Goal: Task Accomplishment & Management: Manage account settings

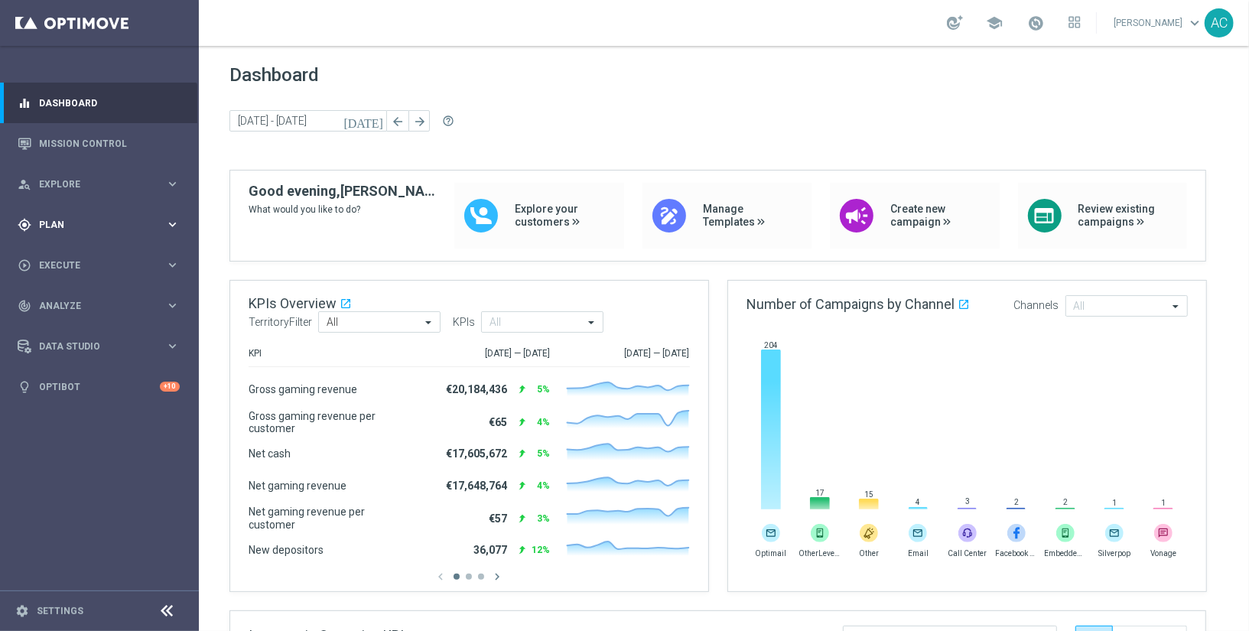
click at [98, 225] on span "Plan" at bounding box center [102, 224] width 126 height 9
click at [143, 304] on span "Templates" at bounding box center [95, 302] width 109 height 9
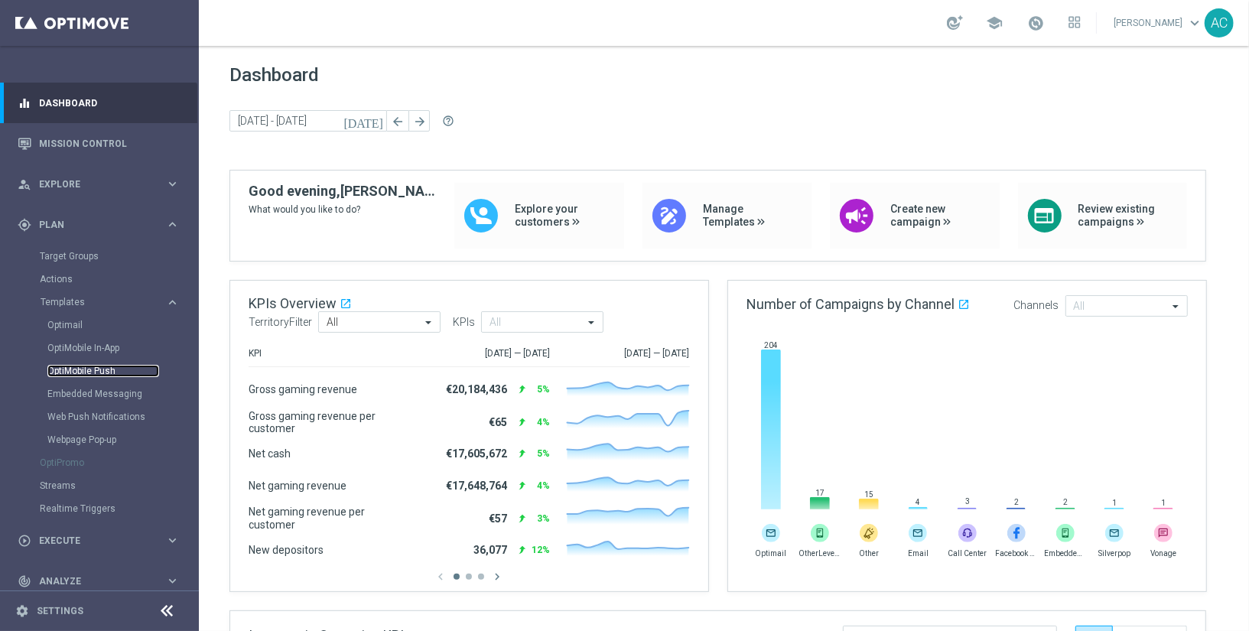
click at [99, 373] on link "OptiMobile Push" at bounding box center [103, 371] width 112 height 12
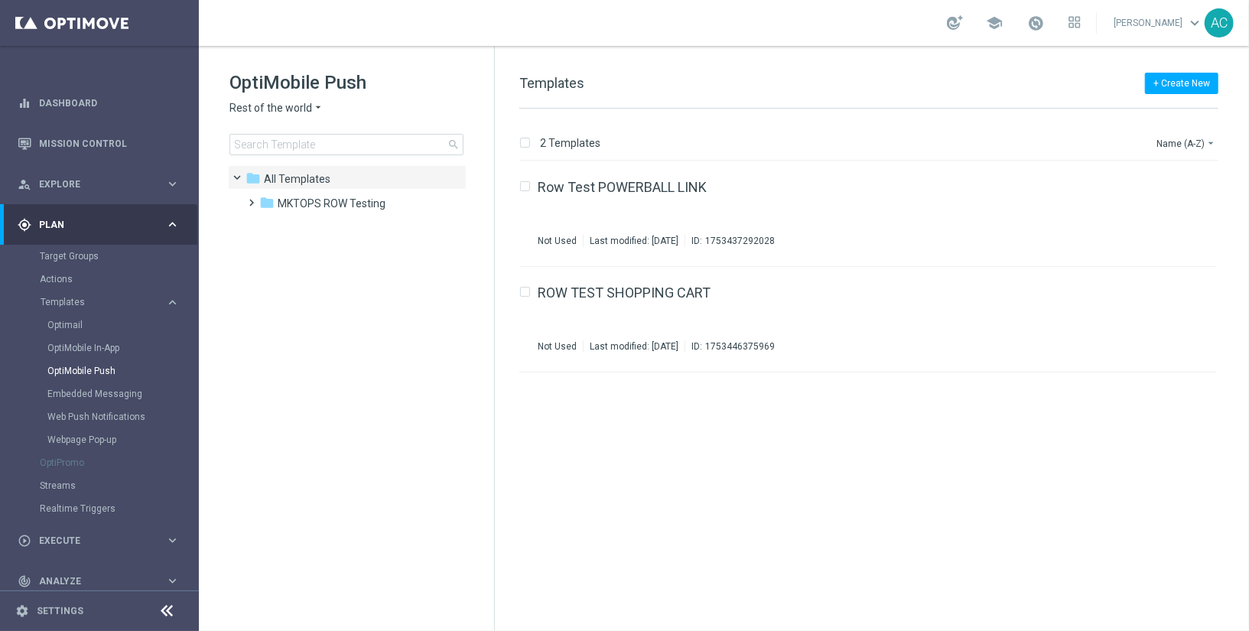
click at [313, 109] on icon "arrow_drop_down" at bounding box center [318, 108] width 12 height 15
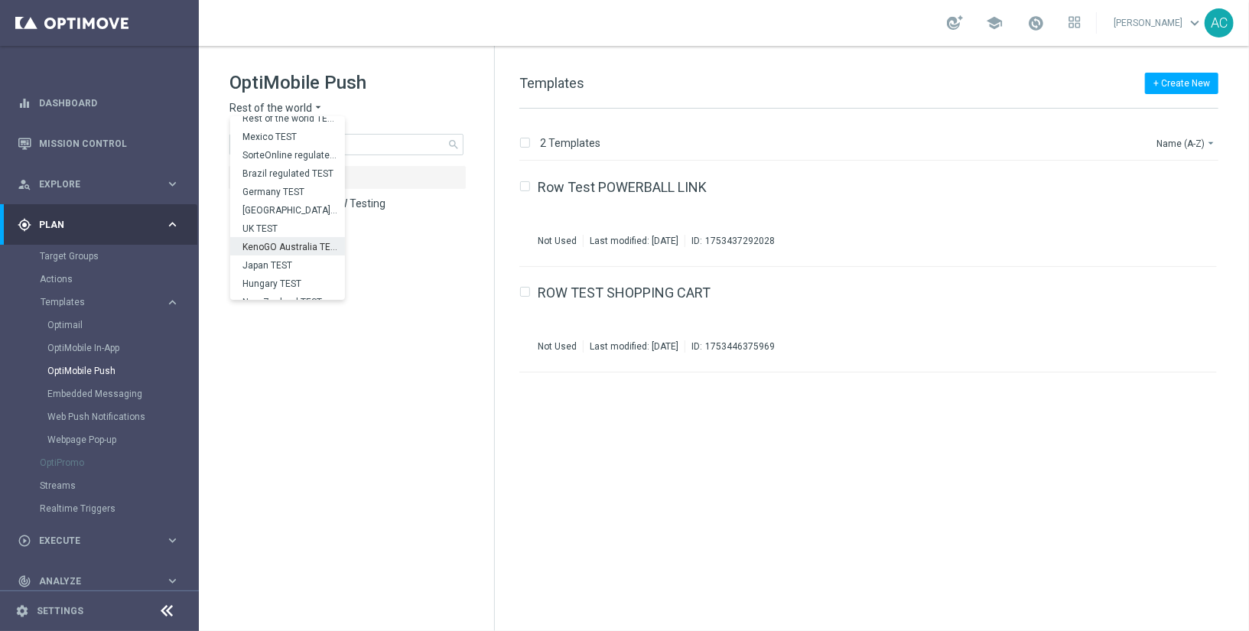
scroll to position [52, 0]
click at [0, 0] on span "Brazil regulated TEST" at bounding box center [0, 0] width 0 height 0
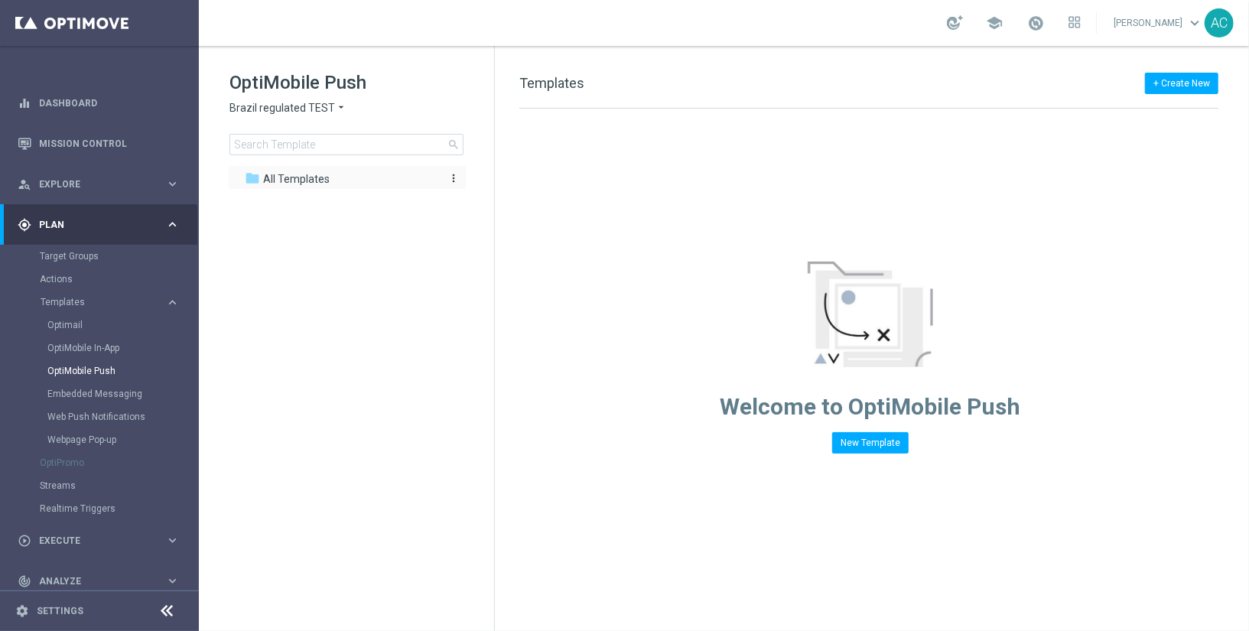
click at [350, 179] on div "folder All Templates" at bounding box center [339, 180] width 188 height 18
click at [309, 108] on span "Brazil regulated TEST" at bounding box center [283, 108] width 106 height 15
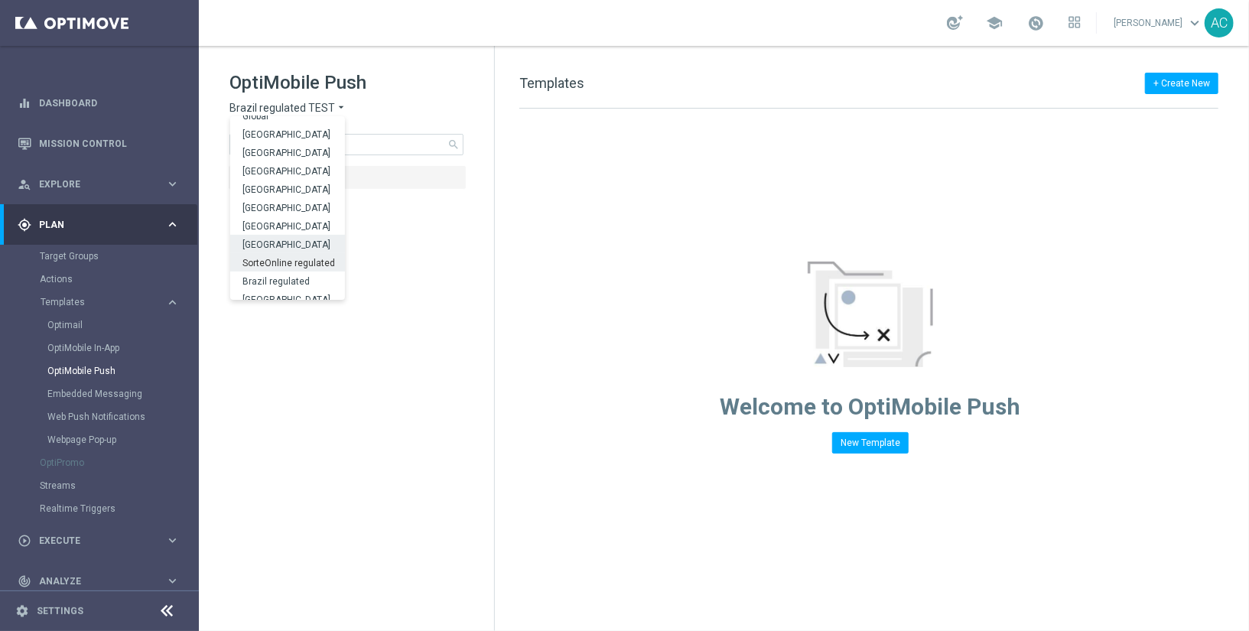
scroll to position [430, 0]
click at [0, 0] on span "Brazil regulated" at bounding box center [0, 0] width 0 height 0
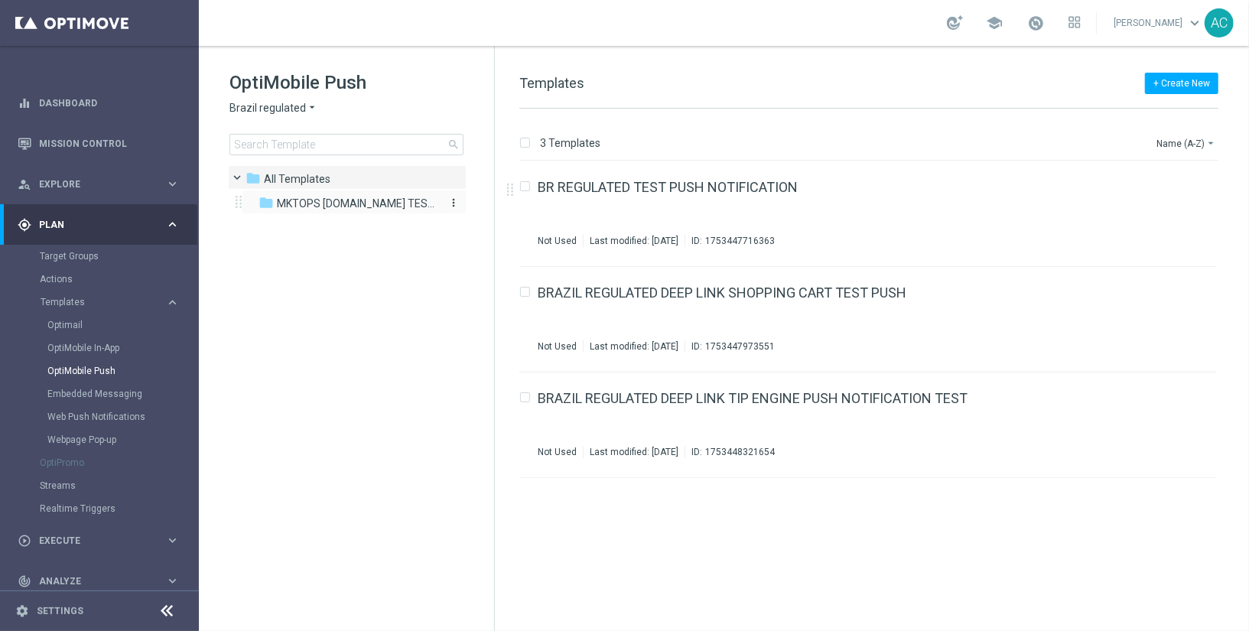
click at [386, 207] on span "MKTOPS [DOMAIN_NAME] TESTING" at bounding box center [356, 204] width 158 height 14
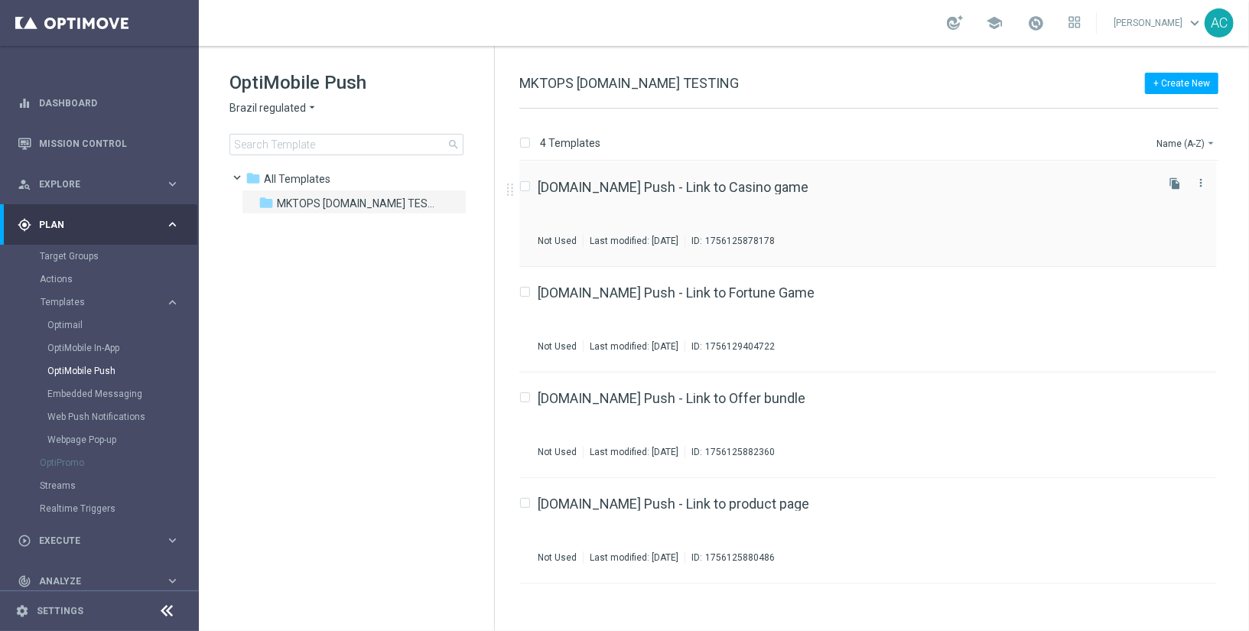
click at [855, 224] on div "[DOMAIN_NAME] Push - Link to Casino game Not Used Last modified: [DATE] ID: 175…" at bounding box center [845, 214] width 615 height 67
click at [1177, 80] on button "+ Create New" at bounding box center [1181, 83] width 73 height 21
click at [1157, 103] on div "New Template" at bounding box center [1157, 110] width 122 height 21
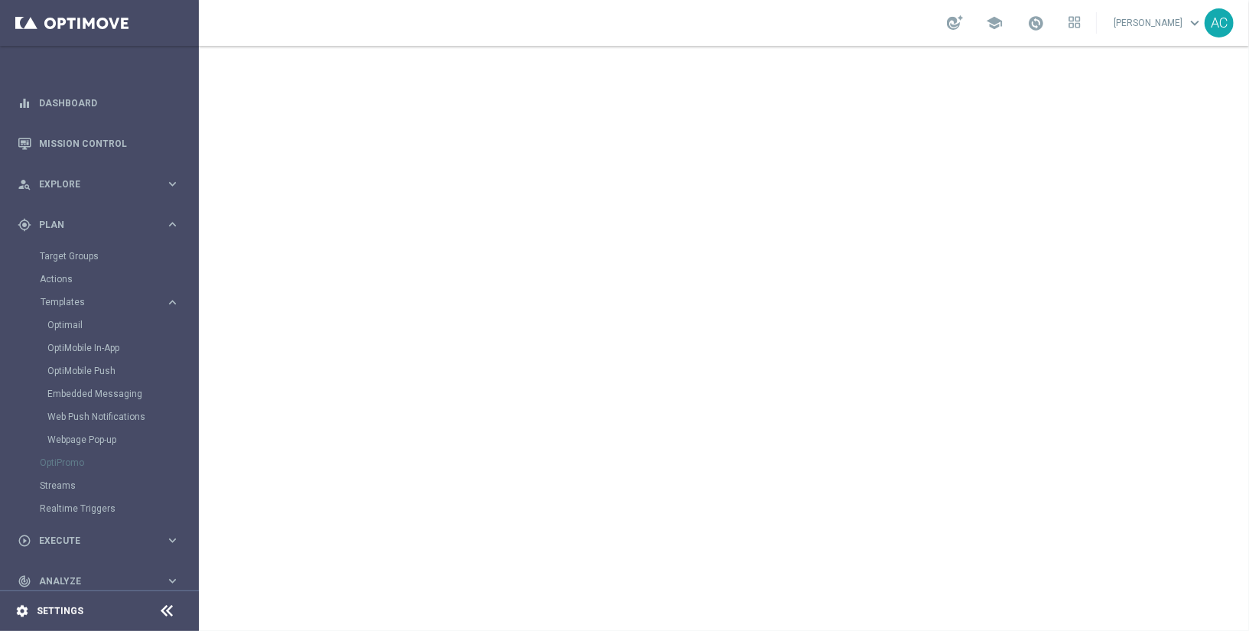
click at [125, 612] on div "settings Settings" at bounding box center [76, 611] width 153 height 14
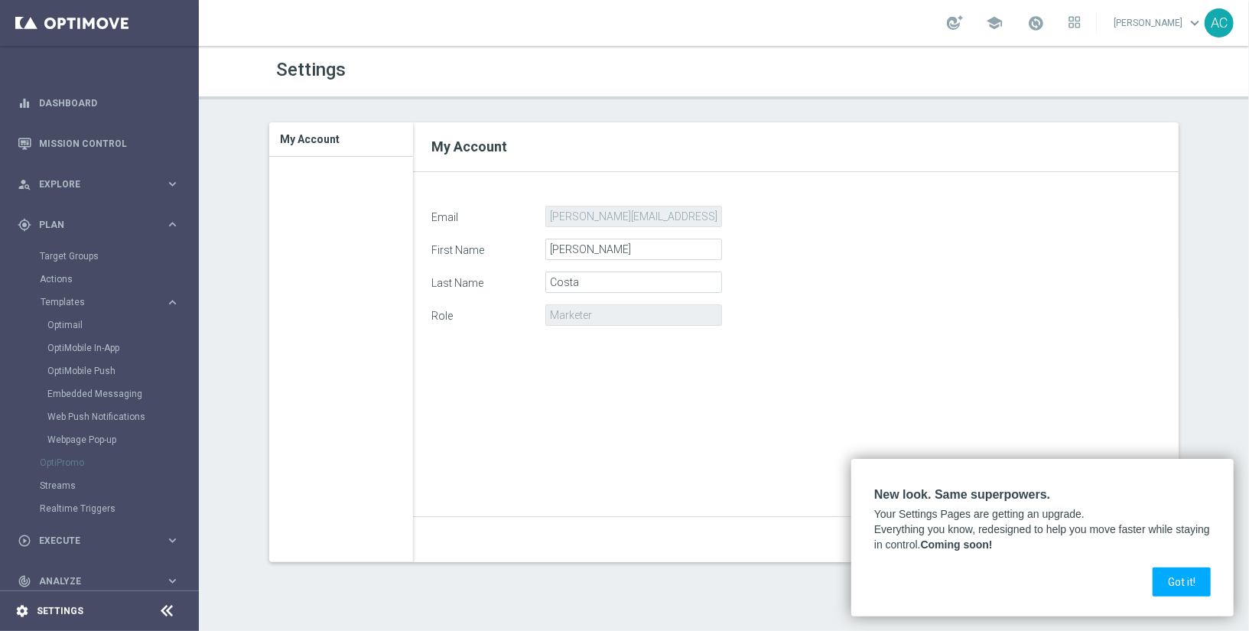
click at [36, 608] on div "settings Settings" at bounding box center [76, 611] width 153 height 14
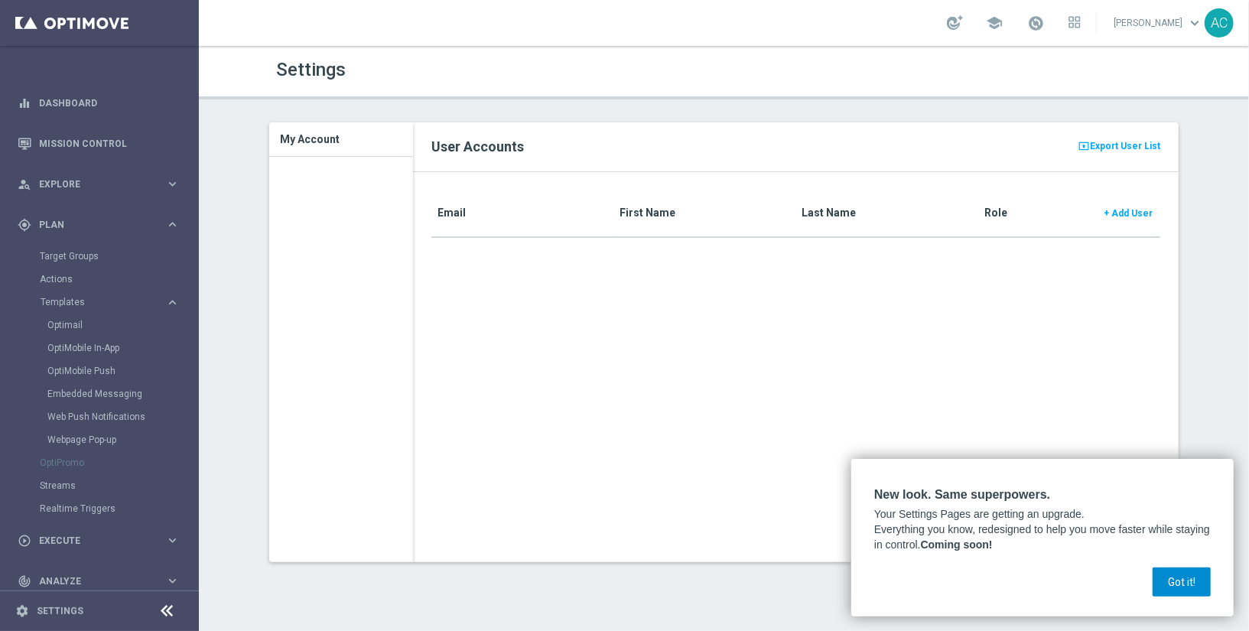
click at [1190, 588] on button "Got it!" at bounding box center [1182, 582] width 58 height 29
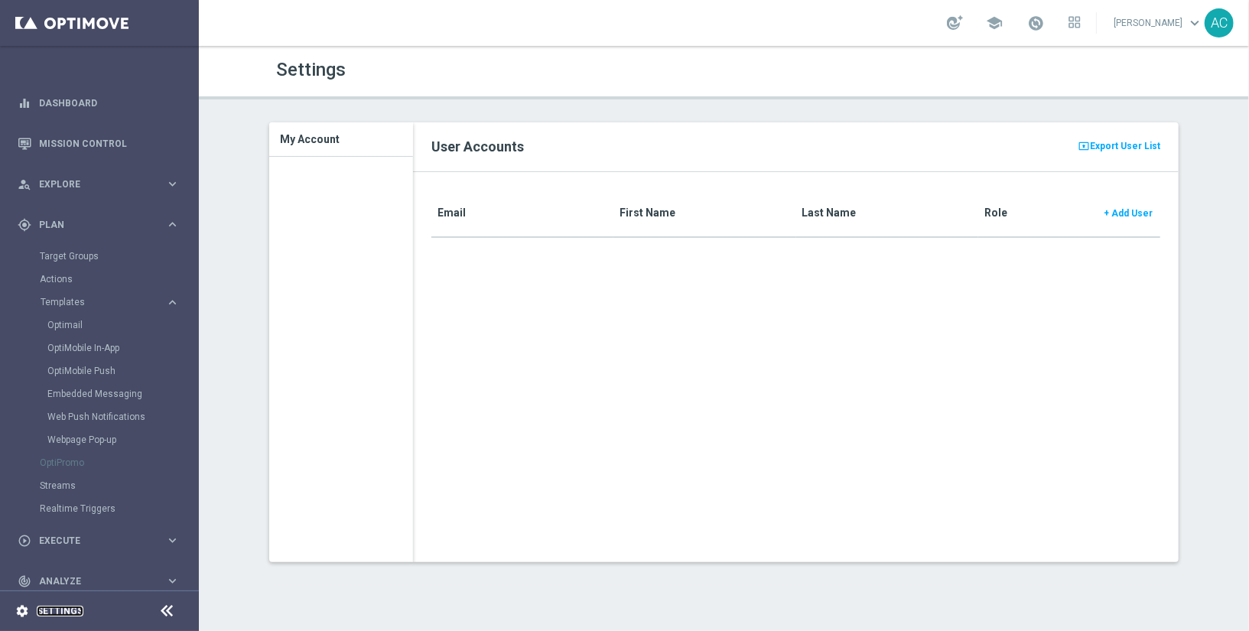
click at [58, 611] on link "Settings" at bounding box center [60, 611] width 47 height 9
click at [171, 614] on icon at bounding box center [167, 611] width 18 height 18
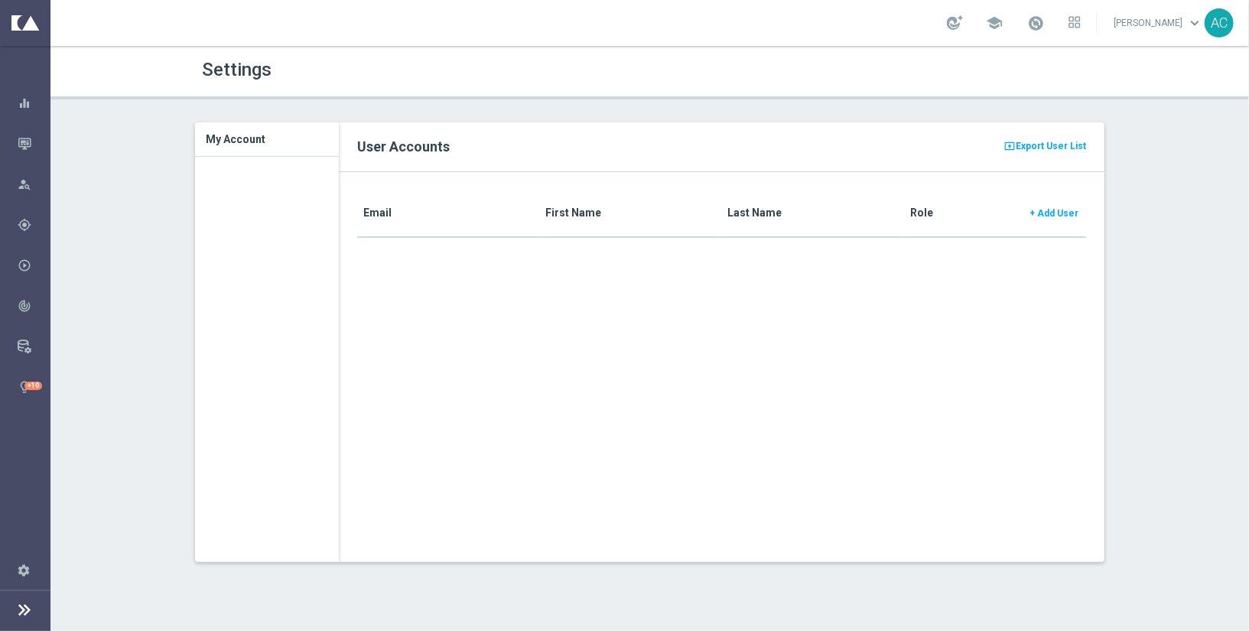
click at [25, 608] on icon at bounding box center [24, 610] width 18 height 18
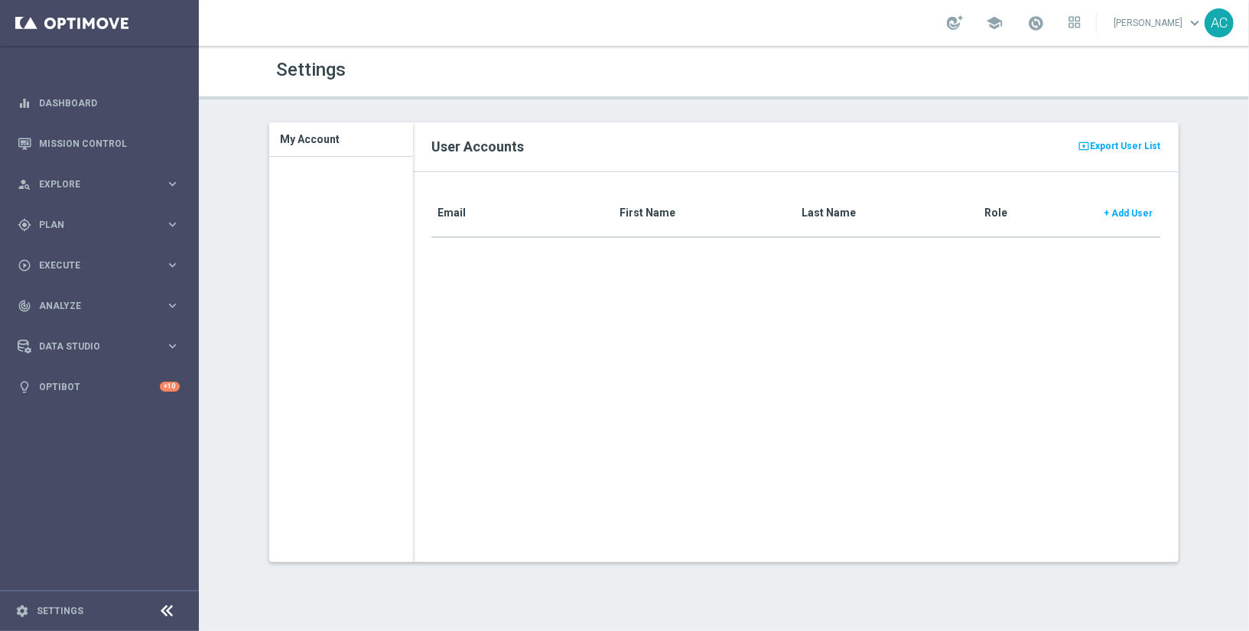
click at [322, 139] on h3 "My Account" at bounding box center [341, 139] width 121 height 34
drag, startPoint x: 314, startPoint y: 138, endPoint x: 581, endPoint y: 168, distance: 269.4
click at [317, 139] on h3 "My Account" at bounding box center [341, 139] width 121 height 34
click at [1035, 244] on div "Email First Name Last Name Role + Add User" at bounding box center [796, 367] width 767 height 390
click at [1126, 212] on span "Add User" at bounding box center [1132, 213] width 41 height 11
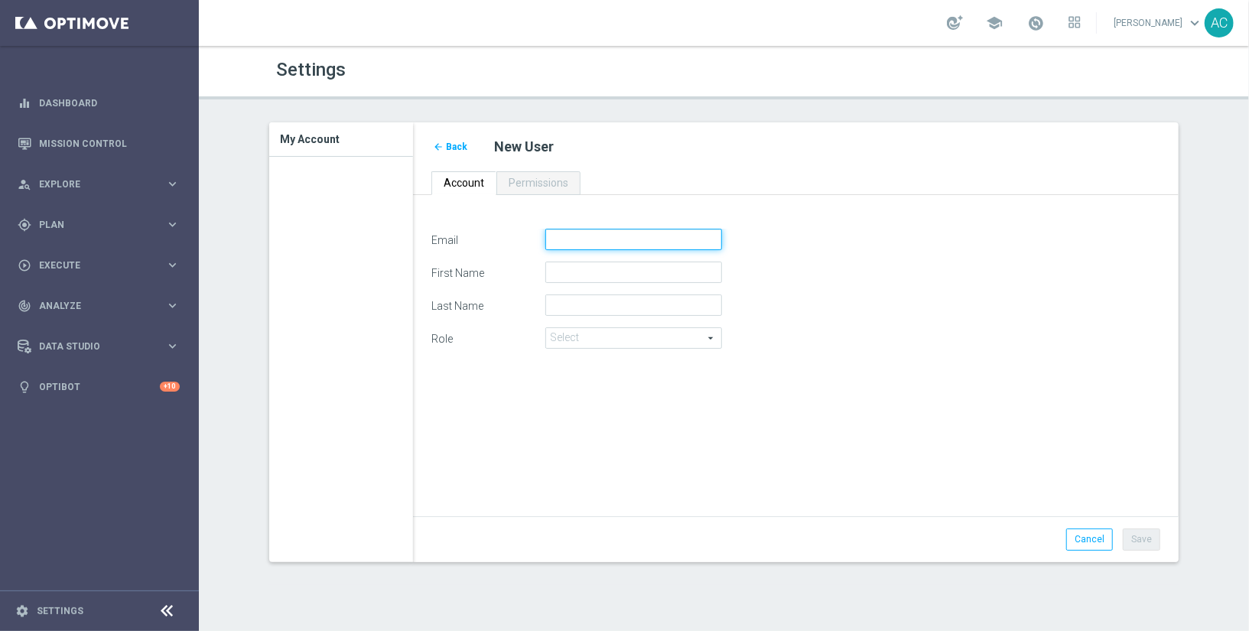
click at [569, 241] on input "Email" at bounding box center [633, 239] width 177 height 21
type input "[PERSON_NAME][EMAIL_ADDRESS][DOMAIN_NAME]"
click at [581, 258] on form "Email [PERSON_NAME][EMAIL_ADDRESS][DOMAIN_NAME] First Name Last Name Role Selec…" at bounding box center [796, 295] width 730 height 132
click at [582, 266] on input "First Name" at bounding box center [633, 272] width 177 height 21
type input "[PERSON_NAME]"
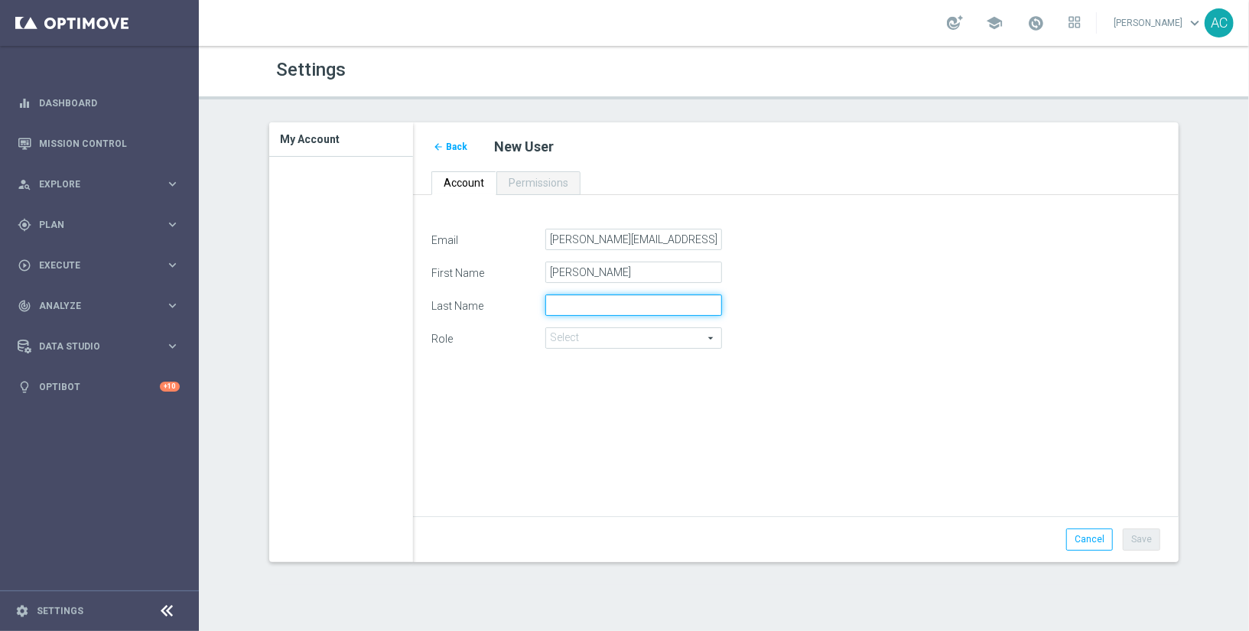
click at [562, 301] on input "Last Name" at bounding box center [633, 305] width 177 height 21
type input "Costa"
click at [582, 339] on span at bounding box center [633, 338] width 175 height 20
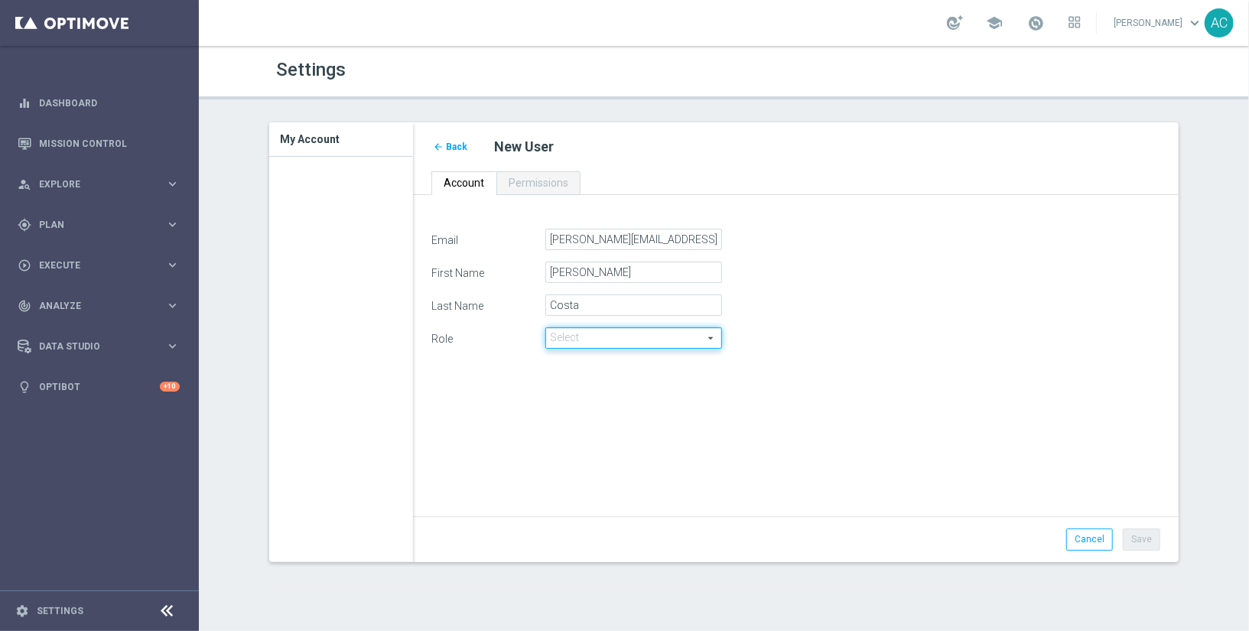
click at [585, 337] on span at bounding box center [633, 338] width 175 height 20
click at [590, 334] on span at bounding box center [633, 338] width 175 height 20
click at [592, 339] on span at bounding box center [633, 338] width 175 height 20
drag, startPoint x: 832, startPoint y: 418, endPoint x: 892, endPoint y: 442, distance: 64.9
click at [832, 418] on div "Email [PERSON_NAME][EMAIL_ADDRESS][DOMAIN_NAME] First Name [PERSON_NAME] Last N…" at bounding box center [796, 365] width 753 height 272
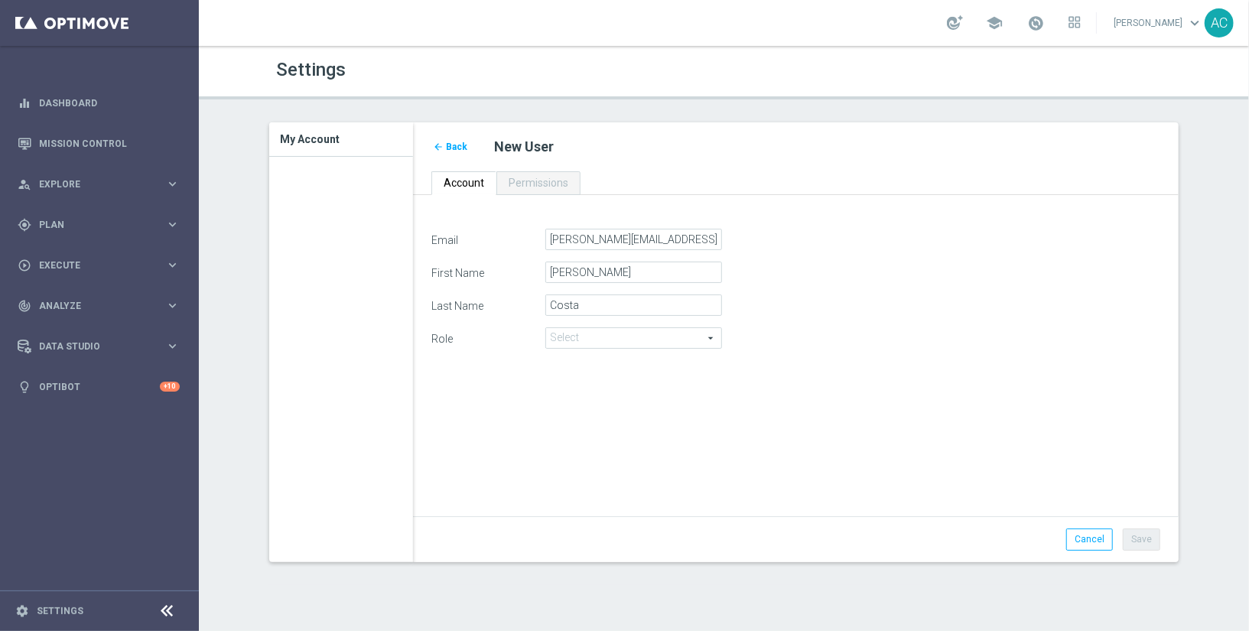
click at [680, 332] on span at bounding box center [633, 338] width 175 height 20
click at [832, 314] on div "Last Name [GEOGRAPHIC_DATA]" at bounding box center [796, 305] width 753 height 21
drag, startPoint x: 448, startPoint y: 173, endPoint x: 532, endPoint y: 191, distance: 86.9
click at [448, 173] on link "Account" at bounding box center [463, 183] width 65 height 24
click at [531, 183] on span "Permissions" at bounding box center [539, 183] width 60 height 12
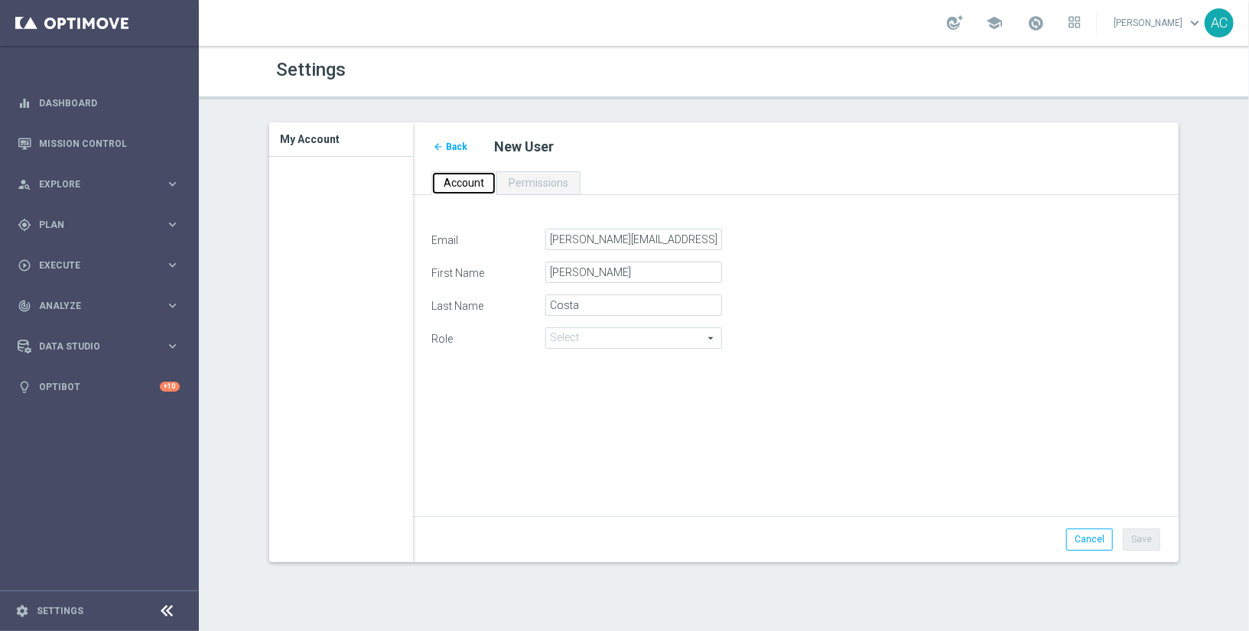
drag, startPoint x: 465, startPoint y: 185, endPoint x: 485, endPoint y: 192, distance: 21.0
click at [464, 185] on span "Account" at bounding box center [464, 183] width 41 height 12
drag, startPoint x: 900, startPoint y: 366, endPoint x: 930, endPoint y: 396, distance: 42.2
click at [900, 366] on div "Email [PERSON_NAME][EMAIL_ADDRESS][DOMAIN_NAME] First Name [PERSON_NAME] Last N…" at bounding box center [796, 301] width 753 height 144
click at [1089, 545] on link "Cancel" at bounding box center [1089, 539] width 47 height 21
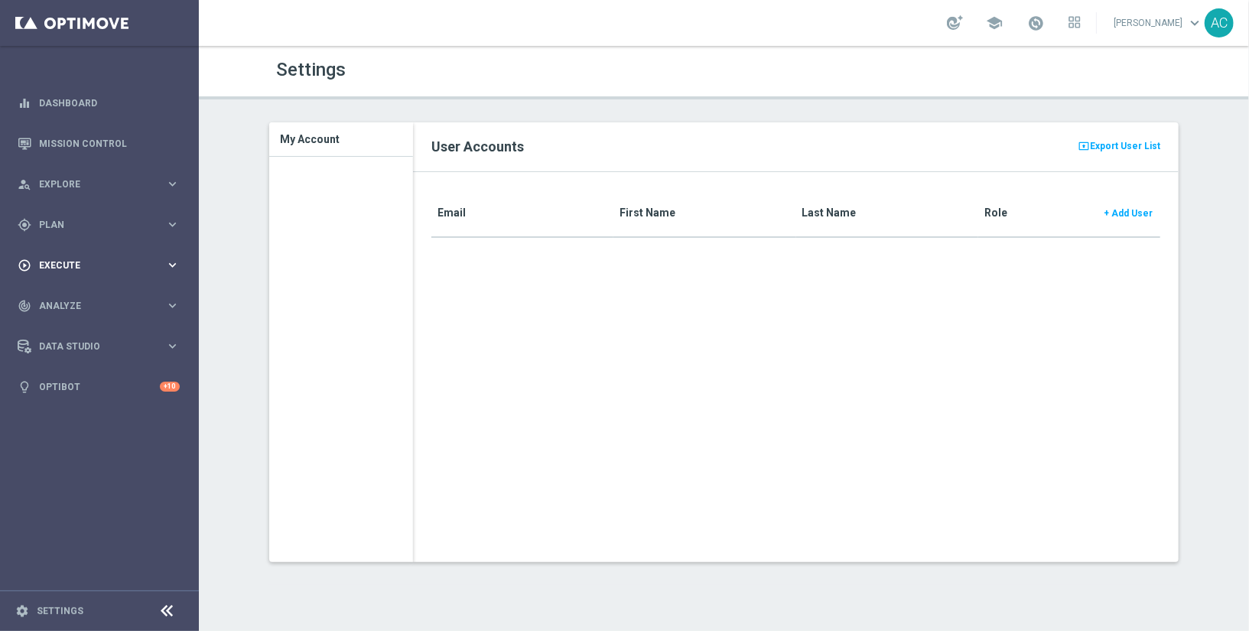
click at [102, 261] on span "Execute" at bounding box center [102, 265] width 126 height 9
click at [121, 259] on div "play_circle_outline Execute" at bounding box center [92, 266] width 148 height 14
click at [115, 210] on div "gps_fixed Plan keyboard_arrow_right" at bounding box center [98, 224] width 197 height 41
click at [77, 296] on button "Templates keyboard_arrow_right" at bounding box center [110, 302] width 141 height 12
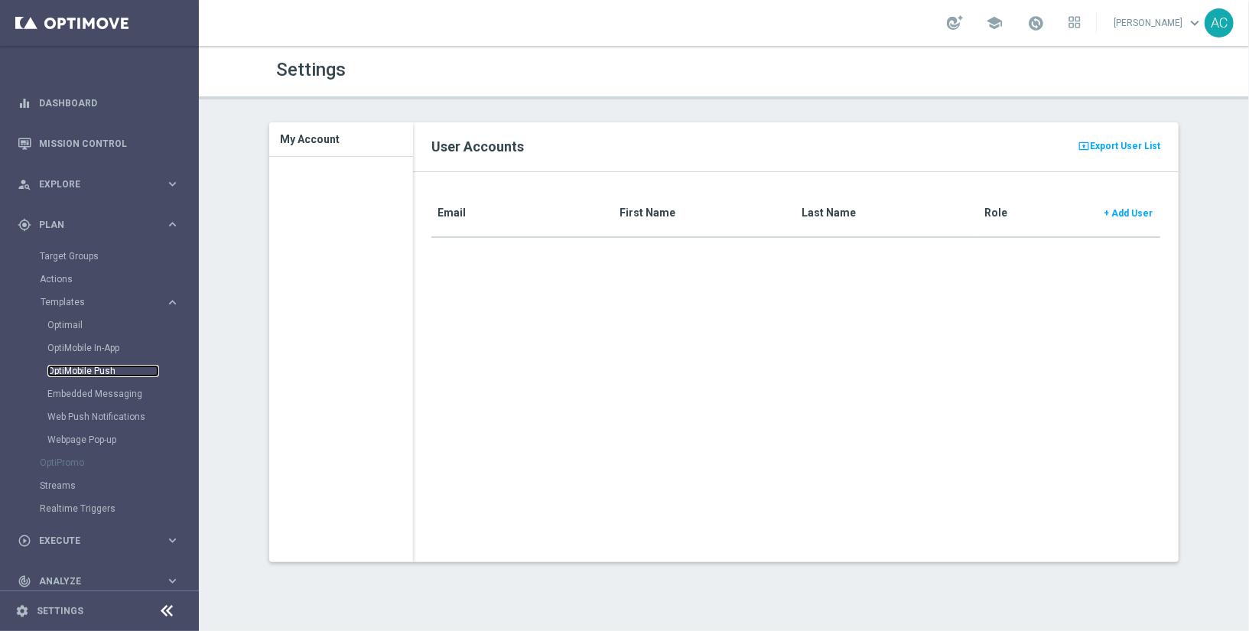
click at [101, 370] on link "OptiMobile Push" at bounding box center [103, 371] width 112 height 12
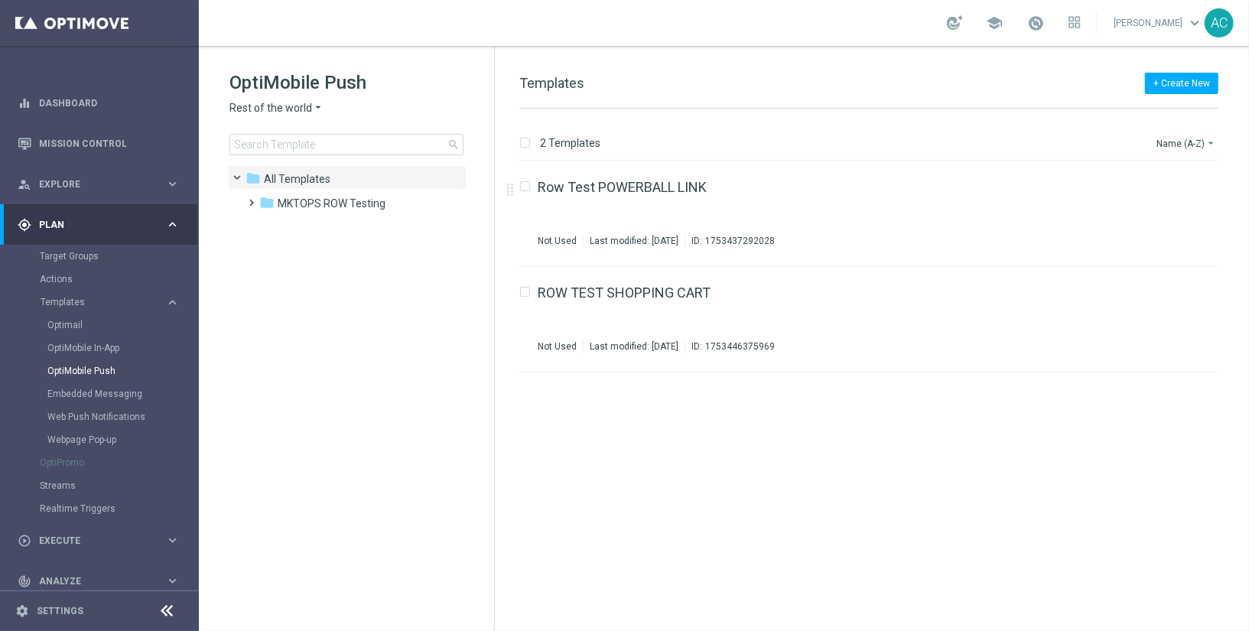
click at [285, 105] on span "Rest of the world" at bounding box center [271, 108] width 83 height 15
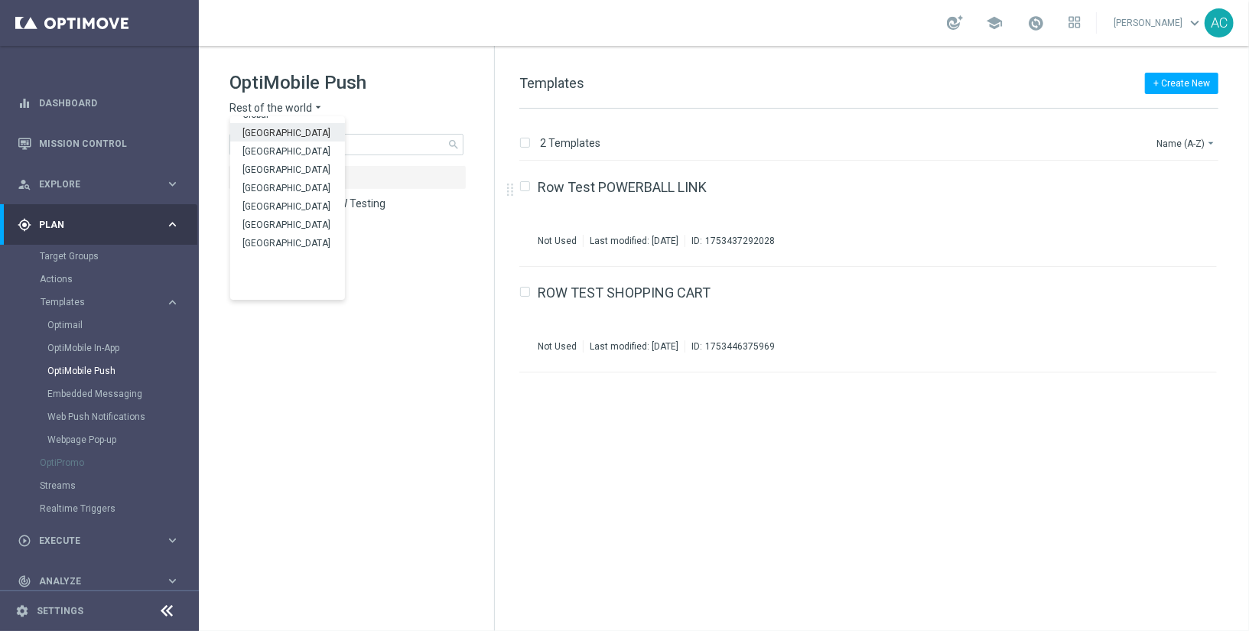
scroll to position [441, 0]
click at [0, 0] on span "Brazil regulated" at bounding box center [0, 0] width 0 height 0
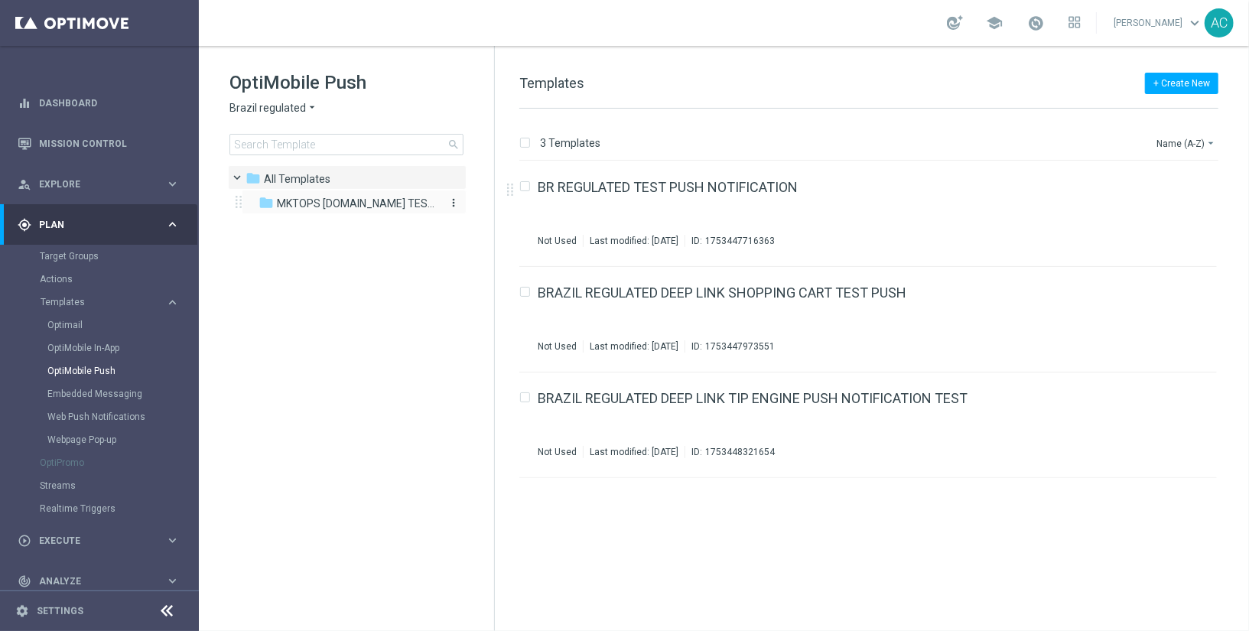
click at [375, 205] on span "MKTOPS [DOMAIN_NAME] TESTING" at bounding box center [356, 204] width 158 height 14
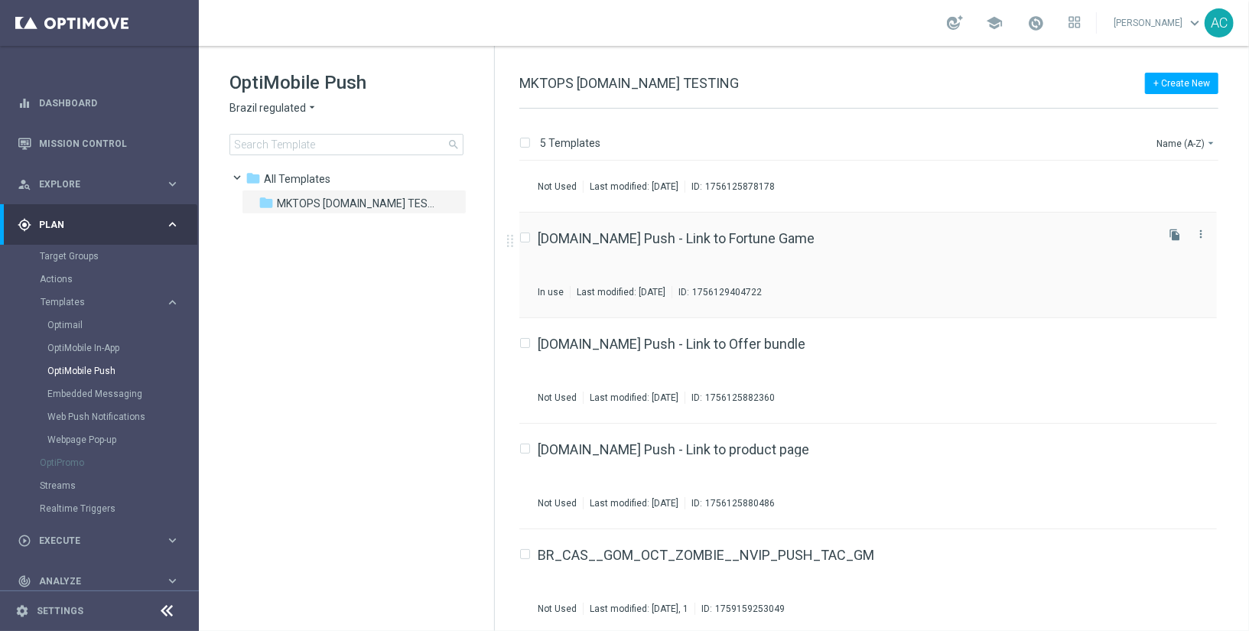
scroll to position [58, 0]
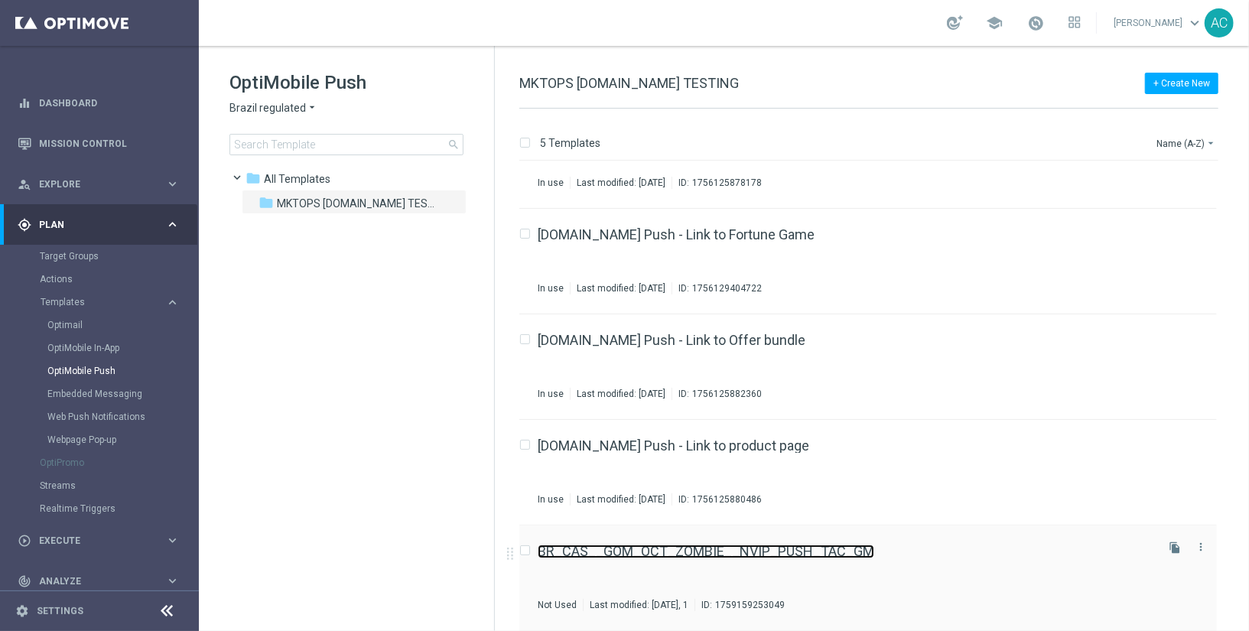
click at [861, 555] on link "BR_CAS__GOM_OCT_ZOMBIE__NVIP_PUSH_TAC_GM" at bounding box center [706, 552] width 337 height 14
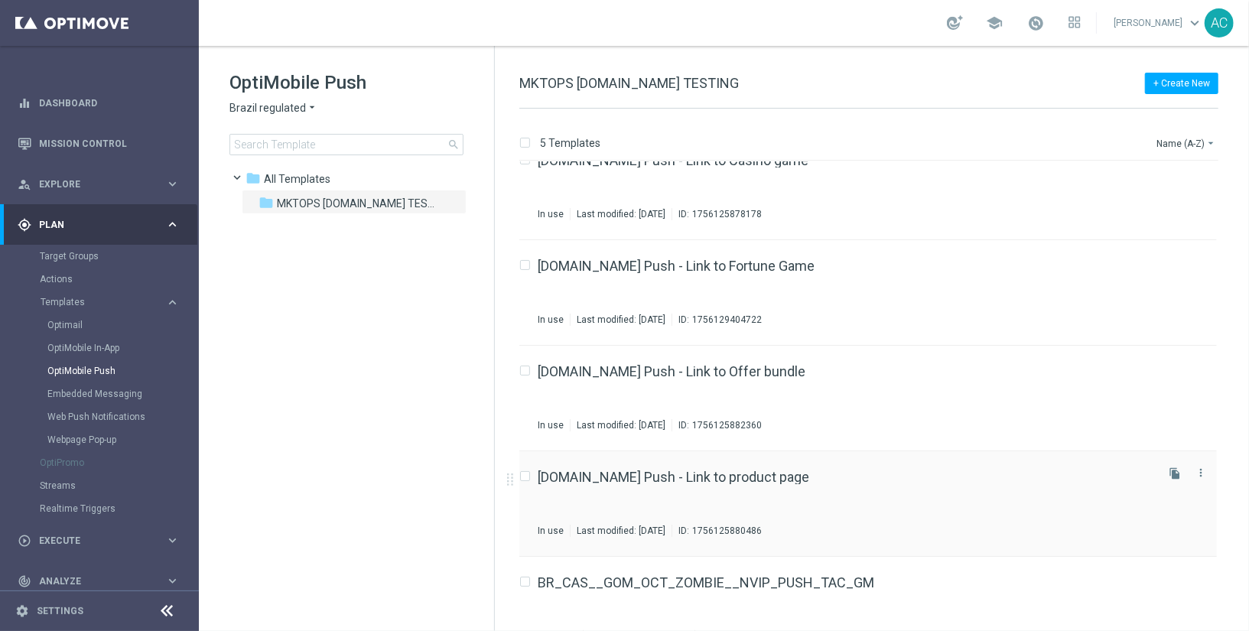
scroll to position [58, 0]
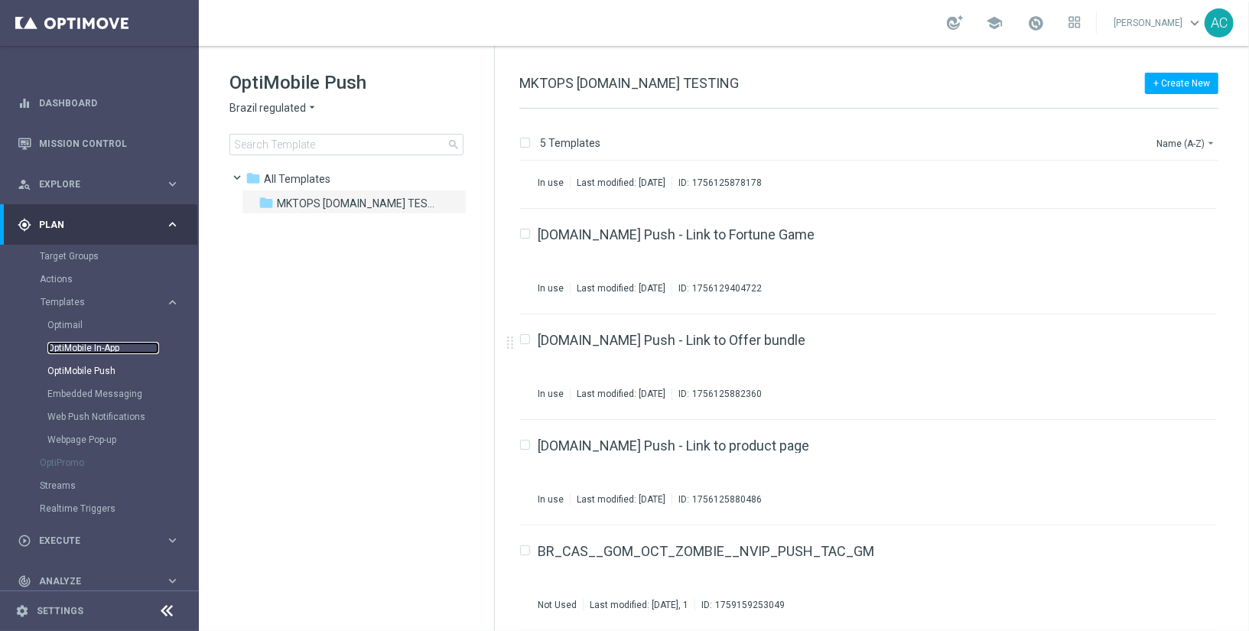
click at [109, 352] on link "OptiMobile In-App" at bounding box center [103, 348] width 112 height 12
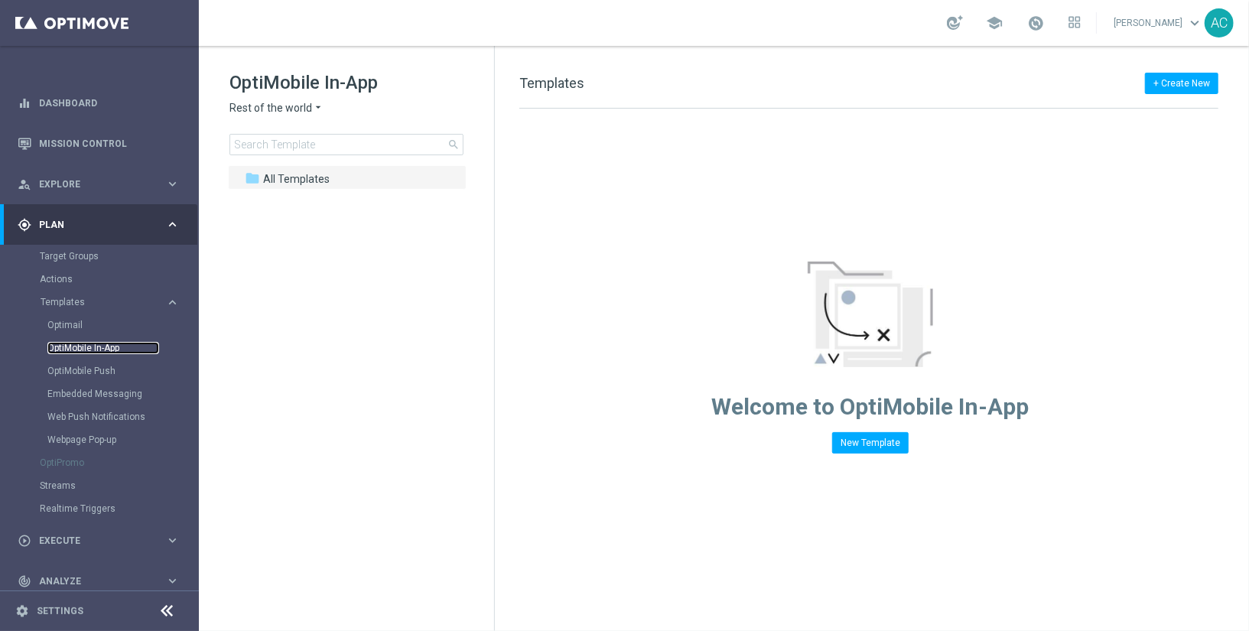
click at [109, 348] on link "OptiMobile In-App" at bounding box center [103, 348] width 112 height 12
click at [1193, 83] on button "+ Create New" at bounding box center [1181, 83] width 73 height 21
click at [1165, 116] on div "New Template" at bounding box center [1157, 110] width 122 height 21
click at [376, 109] on icon "arrow_drop_down" at bounding box center [382, 108] width 12 height 15
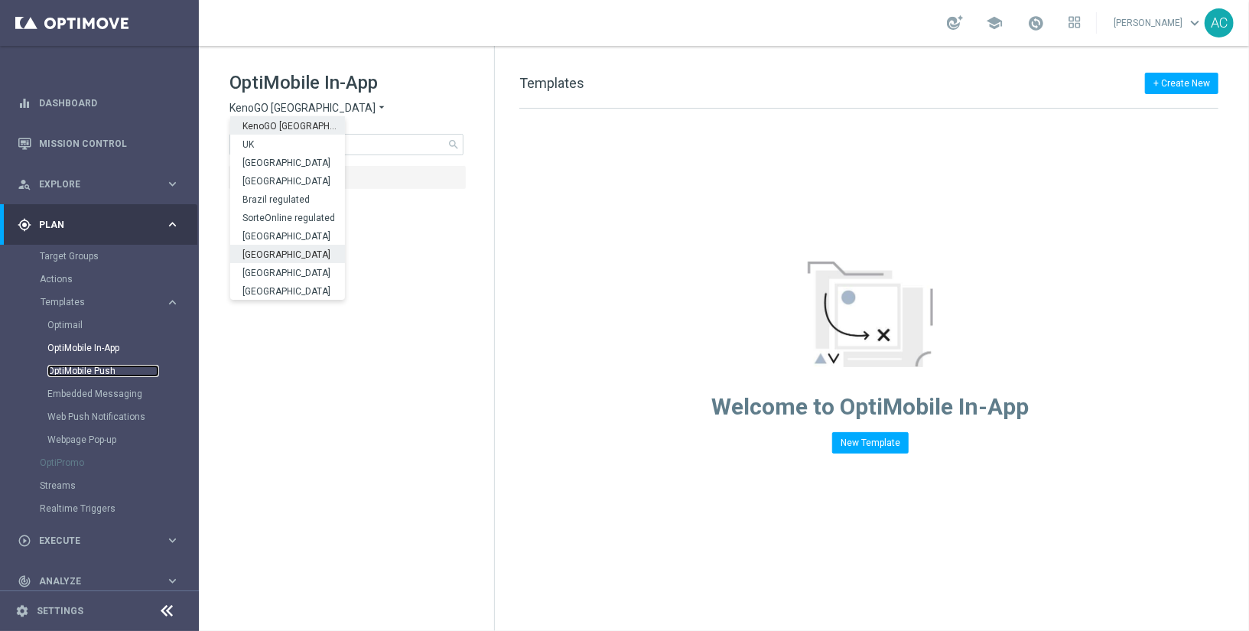
click at [108, 371] on link "OptiMobile Push" at bounding box center [103, 371] width 112 height 12
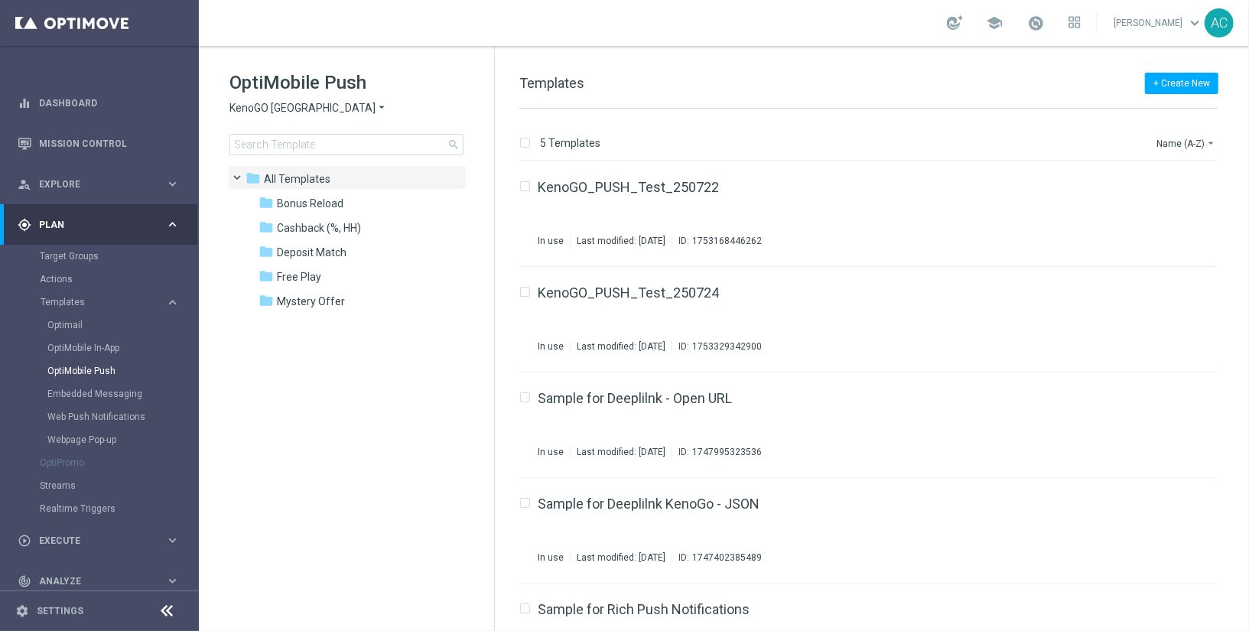
click at [295, 98] on div "OptiMobile Push KenoGO Australia arrow_drop_down × KenoGO [GEOGRAPHIC_DATA] sea…" at bounding box center [362, 112] width 265 height 85
click at [298, 113] on span "KenoGO [GEOGRAPHIC_DATA]" at bounding box center [303, 108] width 146 height 15
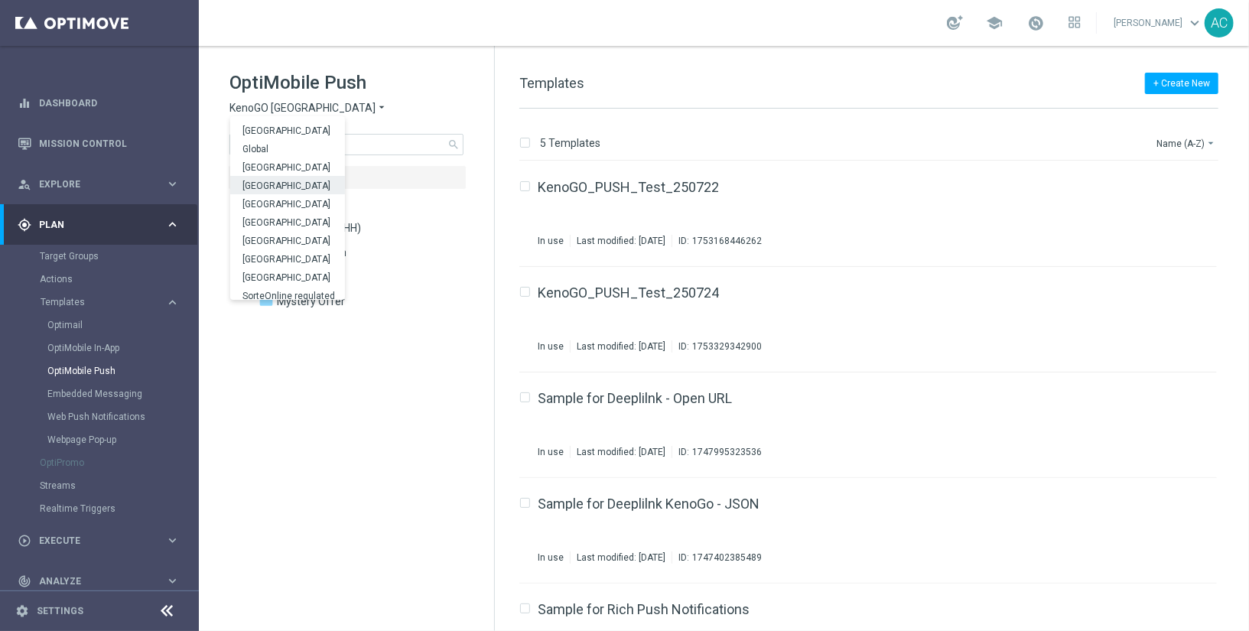
scroll to position [477, 0]
click at [0, 0] on span "Brazil regulated" at bounding box center [0, 0] width 0 height 0
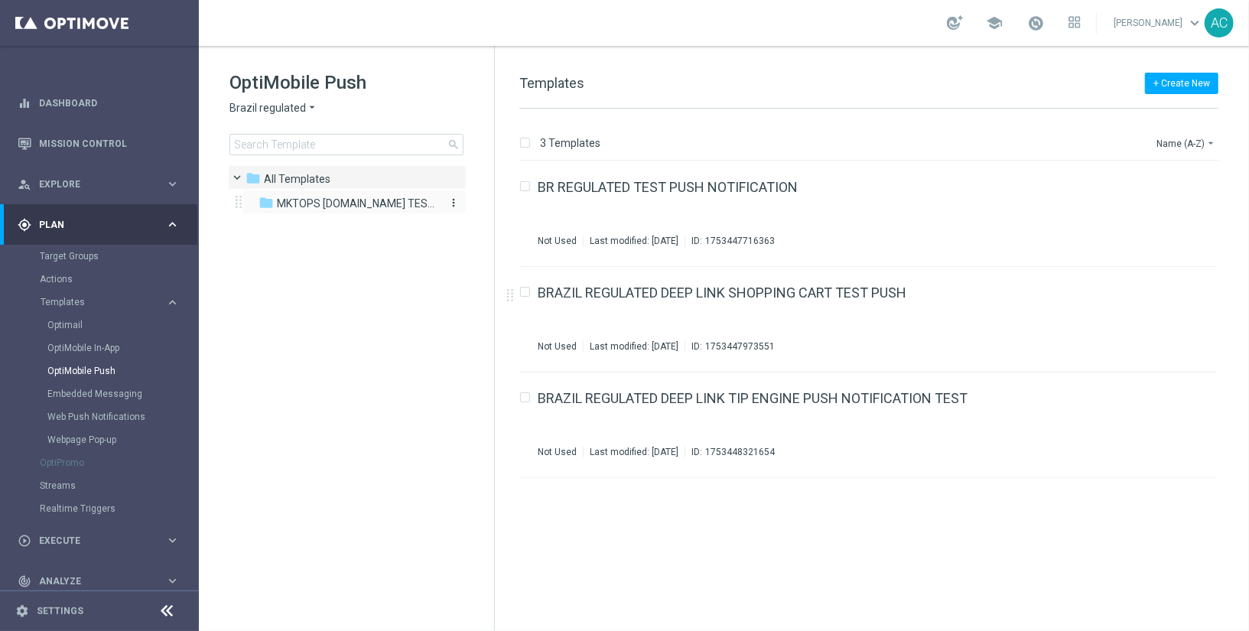
click at [293, 195] on div "folder MKTOPS [DOMAIN_NAME] TESTING" at bounding box center [347, 204] width 176 height 18
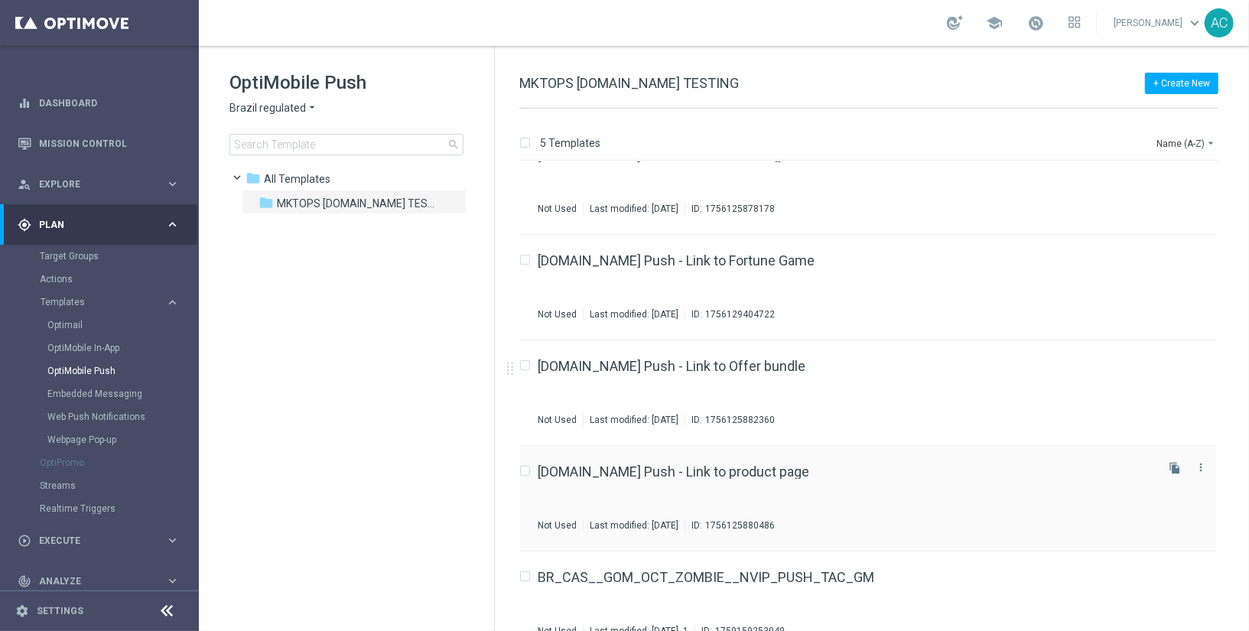
scroll to position [58, 0]
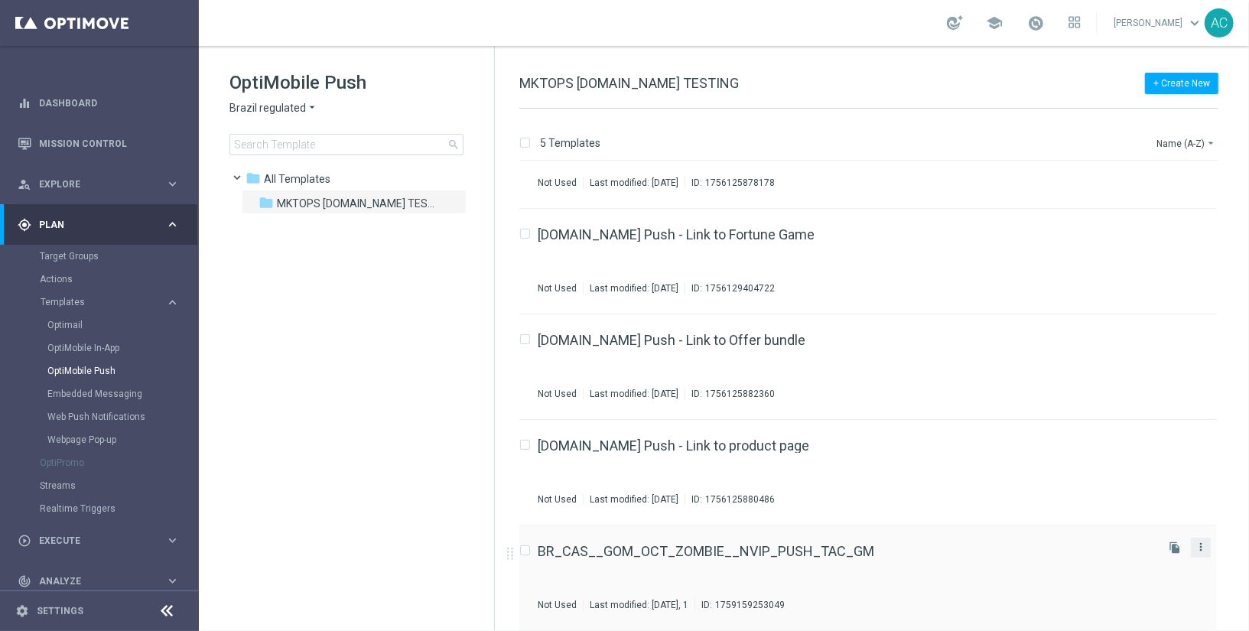
click at [1197, 552] on button "more_vert" at bounding box center [1200, 547] width 15 height 18
click at [870, 543] on div "BR_CAS__GOM_OCT_ZOMBIE__NVIP_PUSH_TAC_GM Not Used Last modified: [DATE], 1 ID: …" at bounding box center [868, 579] width 698 height 106
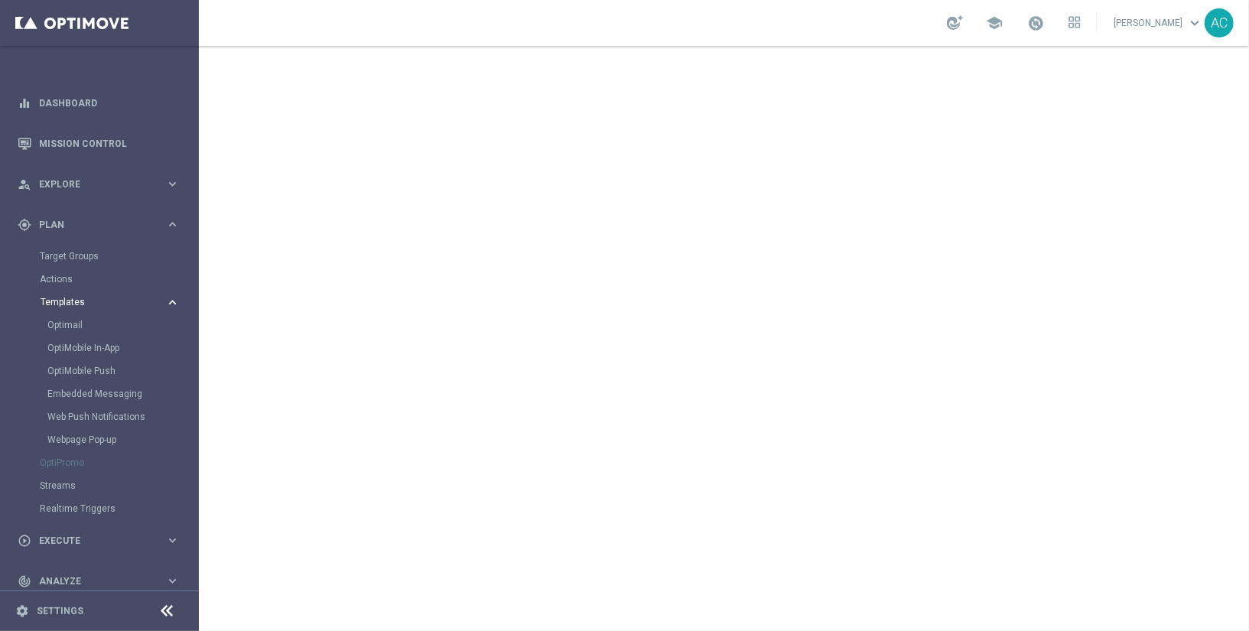
click at [149, 299] on div "Templates" at bounding box center [103, 302] width 125 height 9
click at [149, 299] on span "Templates" at bounding box center [95, 302] width 109 height 9
click at [95, 348] on link "OptiMobile In-App" at bounding box center [103, 348] width 112 height 12
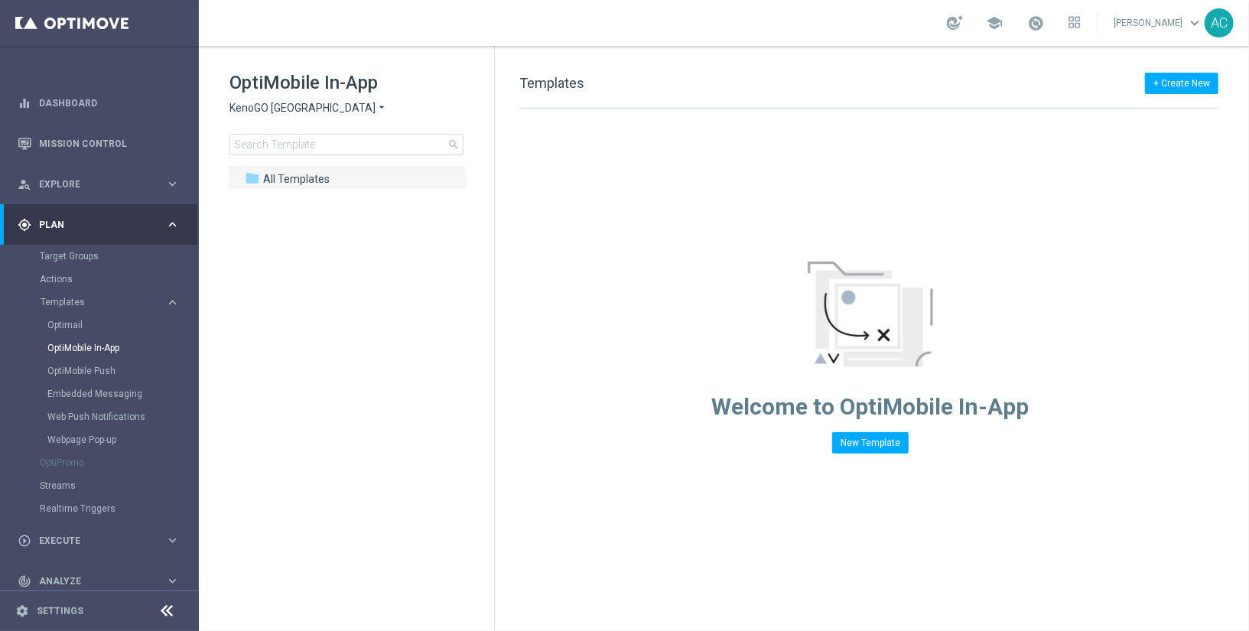
click at [305, 98] on div "OptiMobile In-App KenoGO Australia arrow_drop_down × KenoGO [GEOGRAPHIC_DATA] s…" at bounding box center [362, 112] width 265 height 85
click at [303, 109] on span "KenoGO [GEOGRAPHIC_DATA]" at bounding box center [303, 108] width 146 height 15
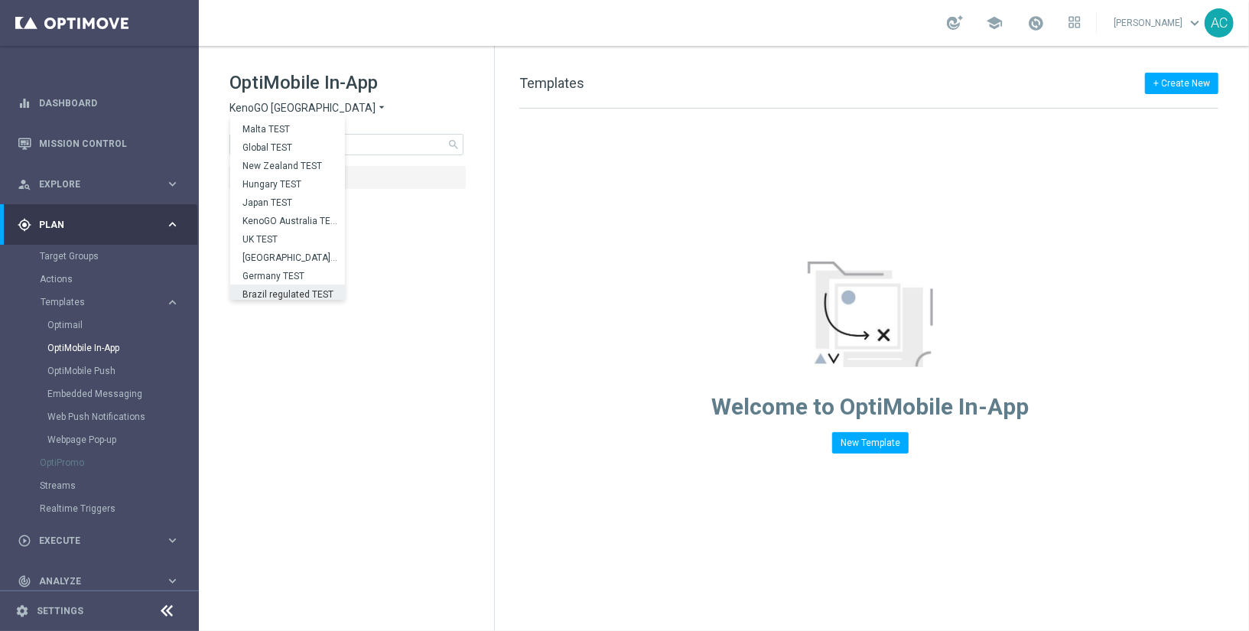
scroll to position [394, 0]
click at [0, 0] on span "Brazil regulated TEST" at bounding box center [0, 0] width 0 height 0
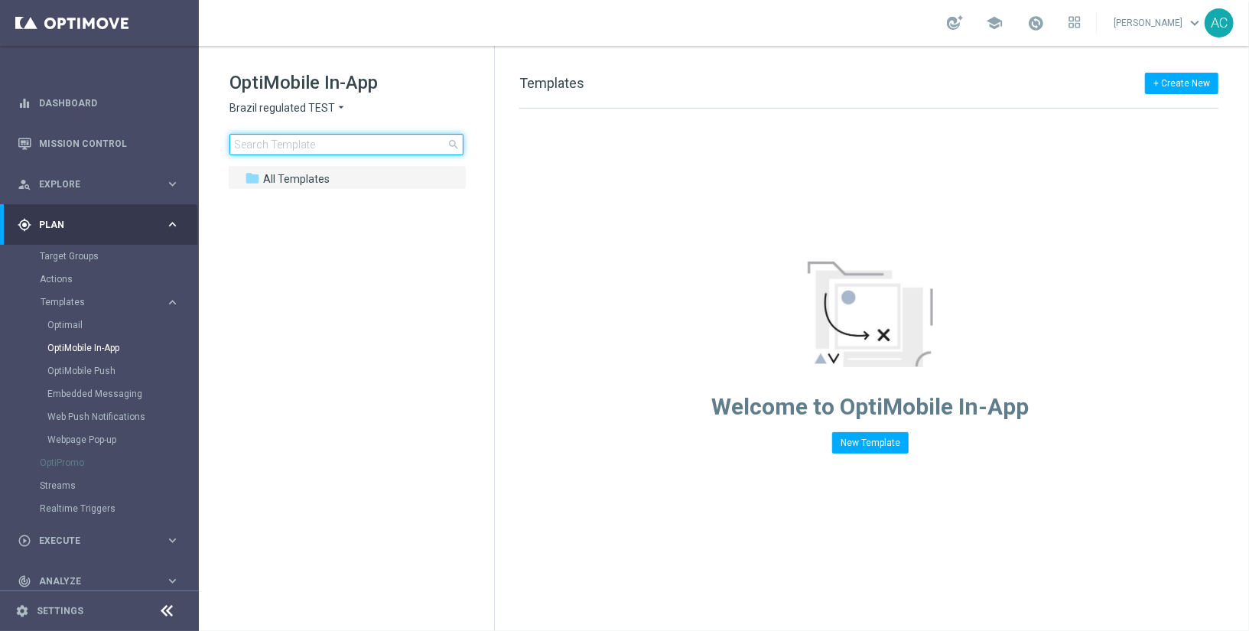
click at [317, 148] on input at bounding box center [347, 144] width 234 height 21
click at [316, 108] on span "Brazil regulated TEST" at bounding box center [283, 108] width 106 height 15
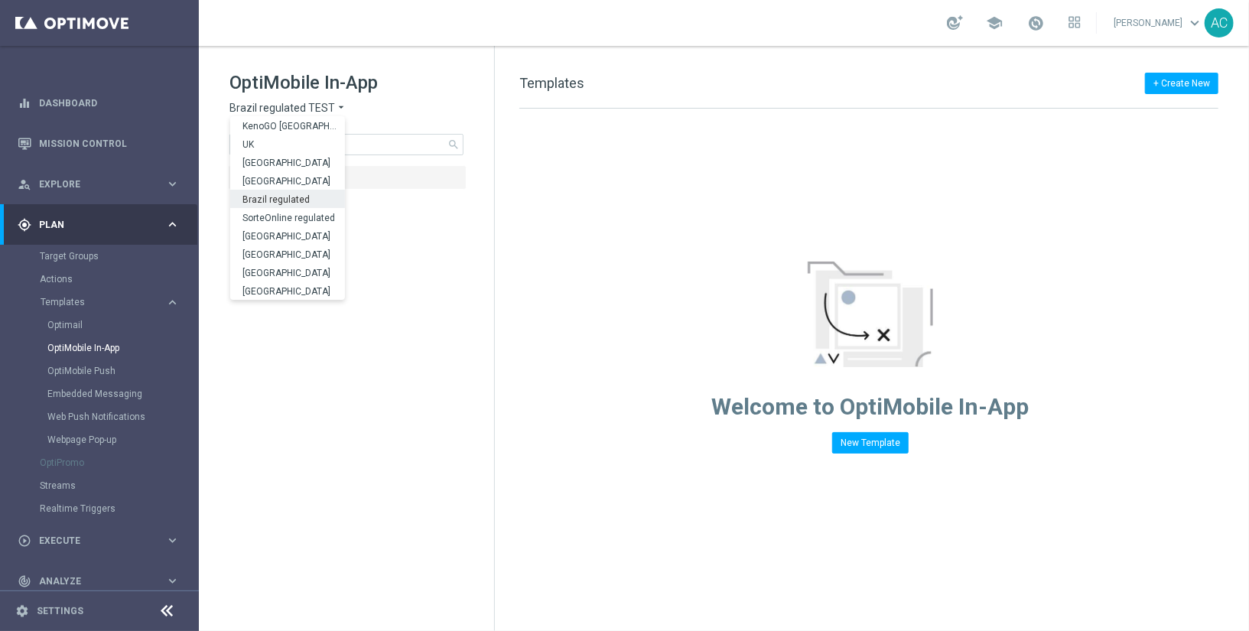
click at [0, 0] on span "Brazil regulated" at bounding box center [0, 0] width 0 height 0
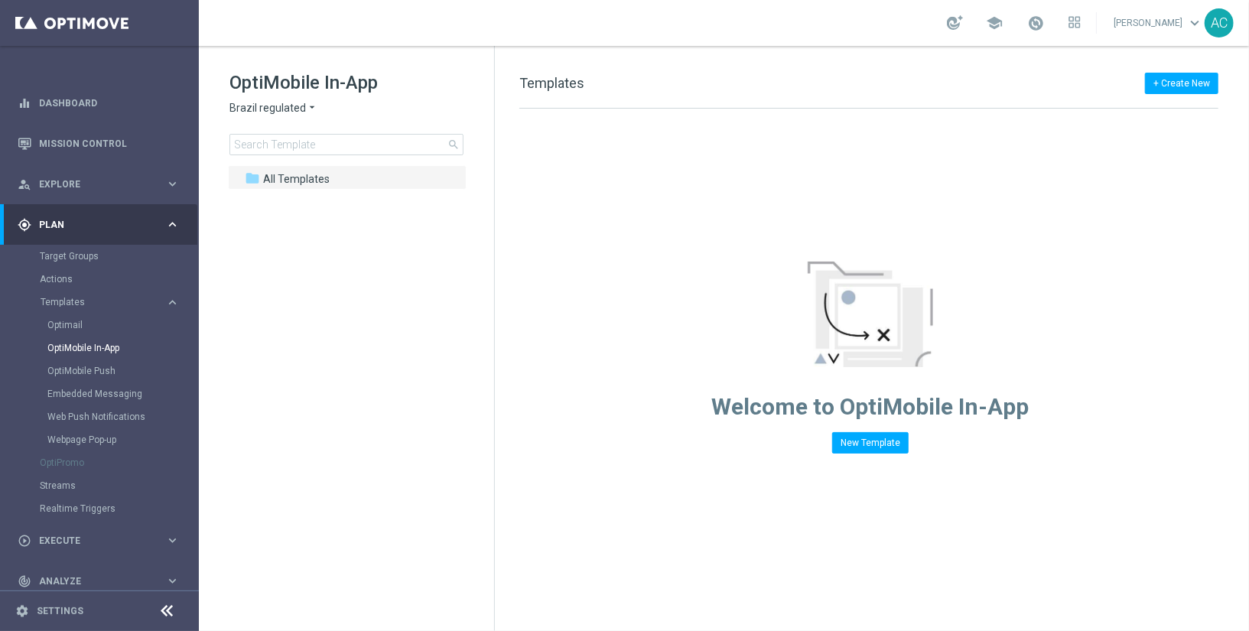
click at [678, 241] on div "Welcome to OptiMobile In-App New Template" at bounding box center [870, 281] width 751 height 345
click at [288, 165] on div "folder All Templates more_vert" at bounding box center [347, 177] width 239 height 24
click at [283, 171] on div "folder All Templates" at bounding box center [339, 180] width 188 height 18
click at [709, 183] on div "Welcome to OptiMobile In-App New Template" at bounding box center [870, 281] width 751 height 345
click at [280, 104] on span "Brazil regulated" at bounding box center [268, 108] width 77 height 15
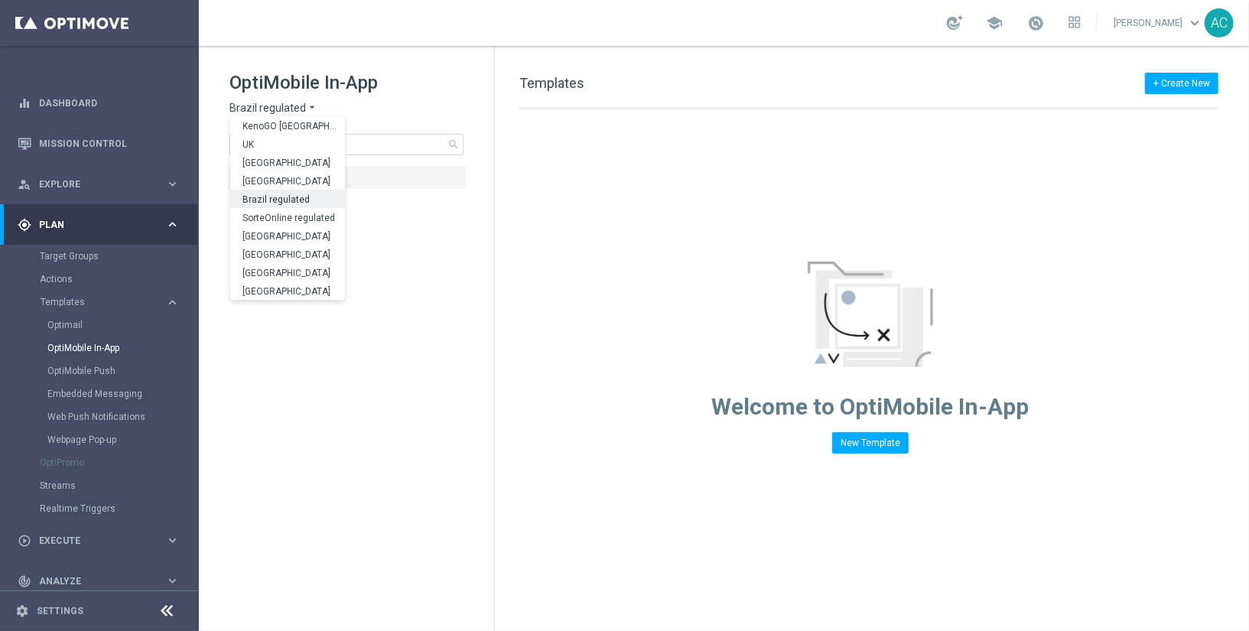
click at [0, 0] on span "Brazil regulated" at bounding box center [0, 0] width 0 height 0
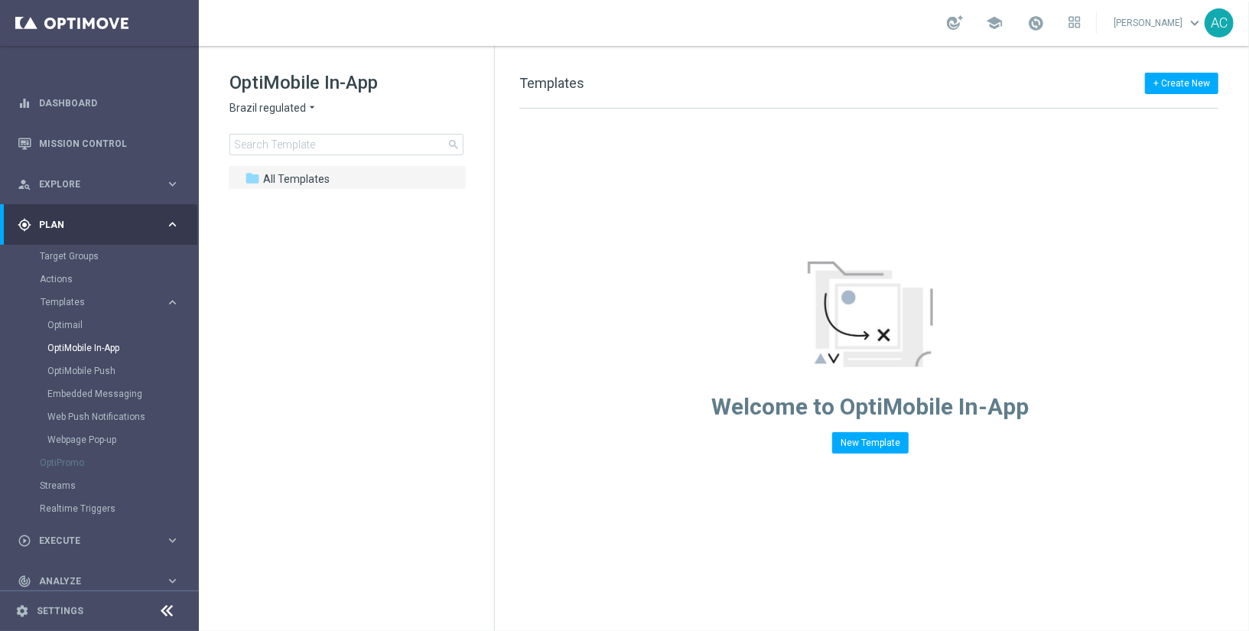
click at [281, 102] on span "Brazil regulated" at bounding box center [268, 108] width 77 height 15
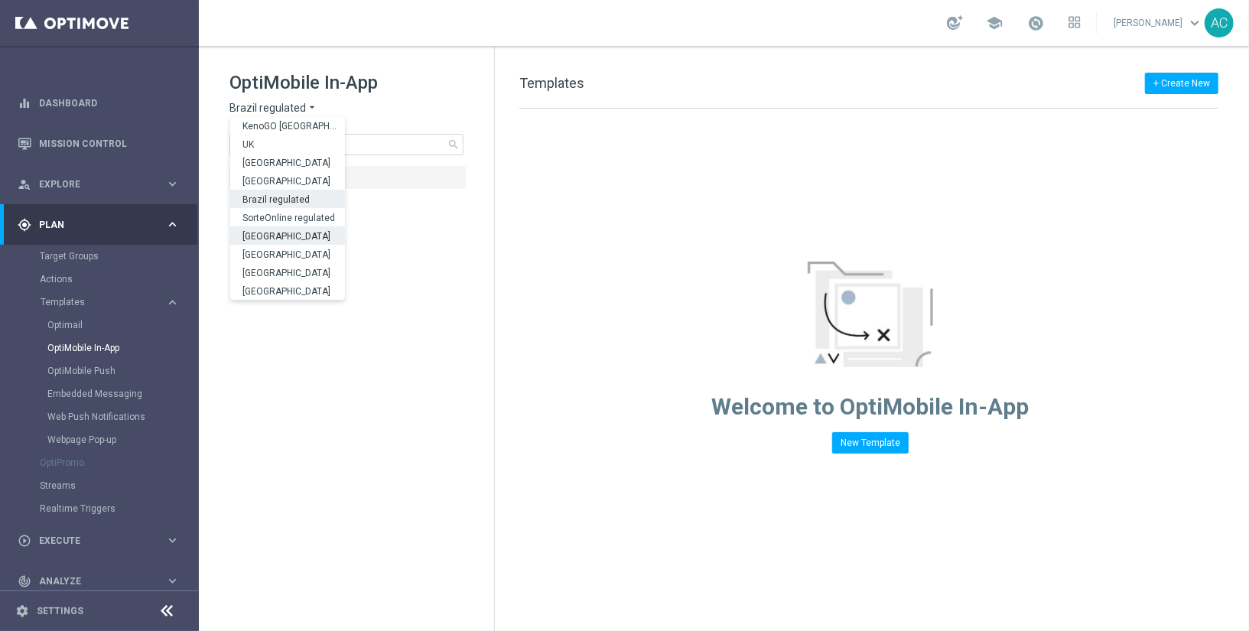
scroll to position [477, 0]
click at [0, 0] on span "Brazil regulated TEST" at bounding box center [0, 0] width 0 height 0
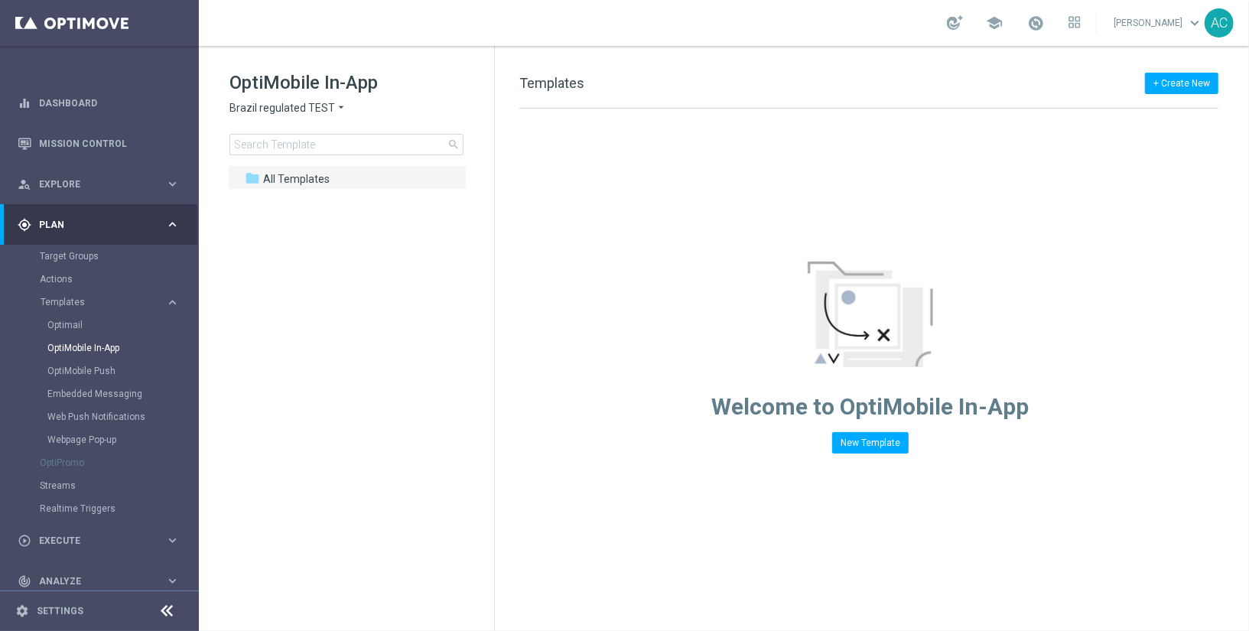
click at [684, 213] on div "Welcome to OptiMobile In-App New Template" at bounding box center [870, 281] width 751 height 345
click at [295, 96] on div "OptiMobile In-App Brazil regulated TEST arrow_drop_down × Brazil regulated TEST…" at bounding box center [362, 112] width 265 height 85
click at [291, 102] on span "Brazil regulated TEST" at bounding box center [283, 108] width 106 height 15
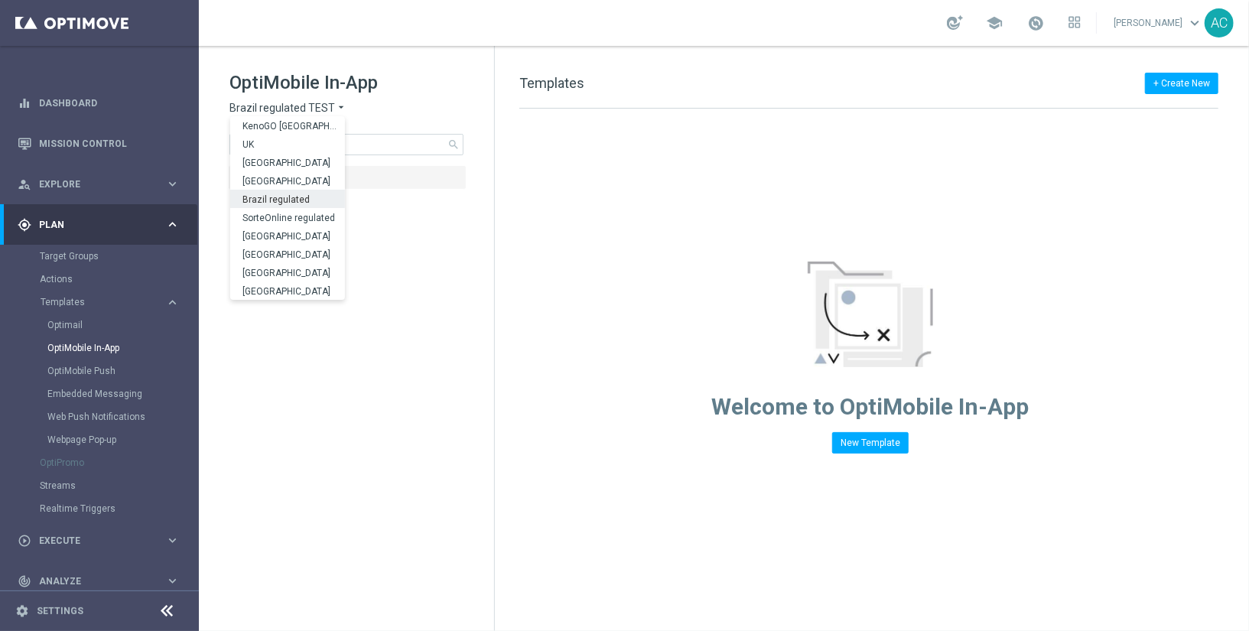
click at [0, 0] on span "Brazil regulated" at bounding box center [0, 0] width 0 height 0
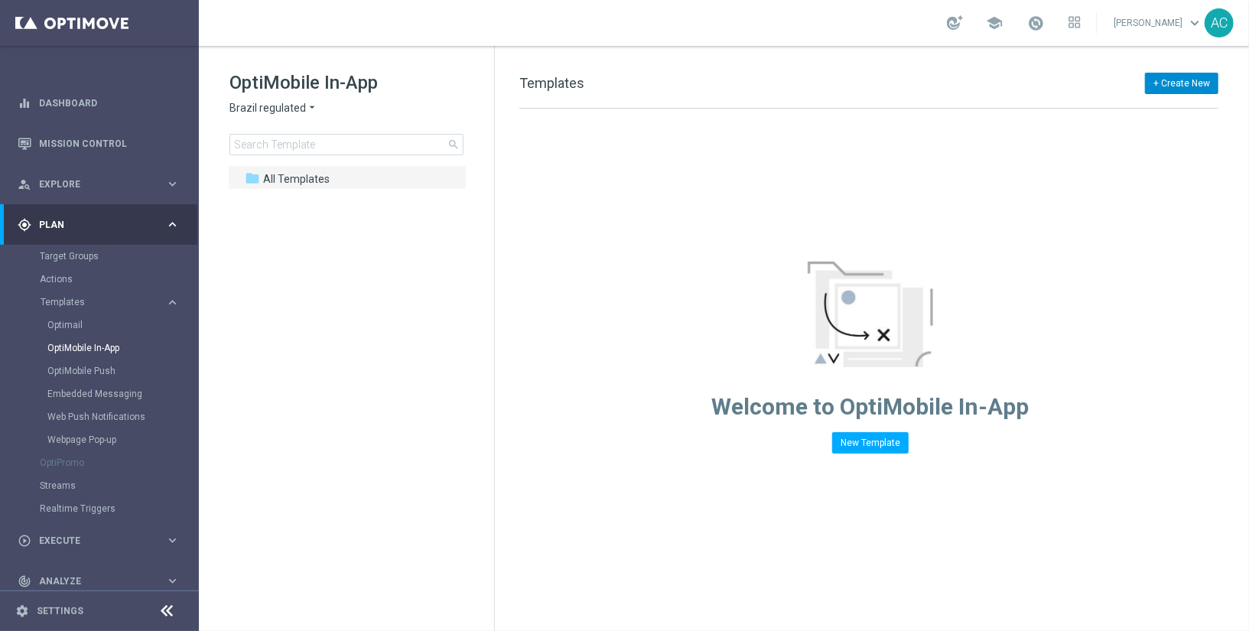
click at [1188, 81] on button "+ Create New" at bounding box center [1181, 83] width 73 height 21
click at [1145, 112] on span "New Template" at bounding box center [1139, 110] width 61 height 11
